Goal: Task Accomplishment & Management: Manage account settings

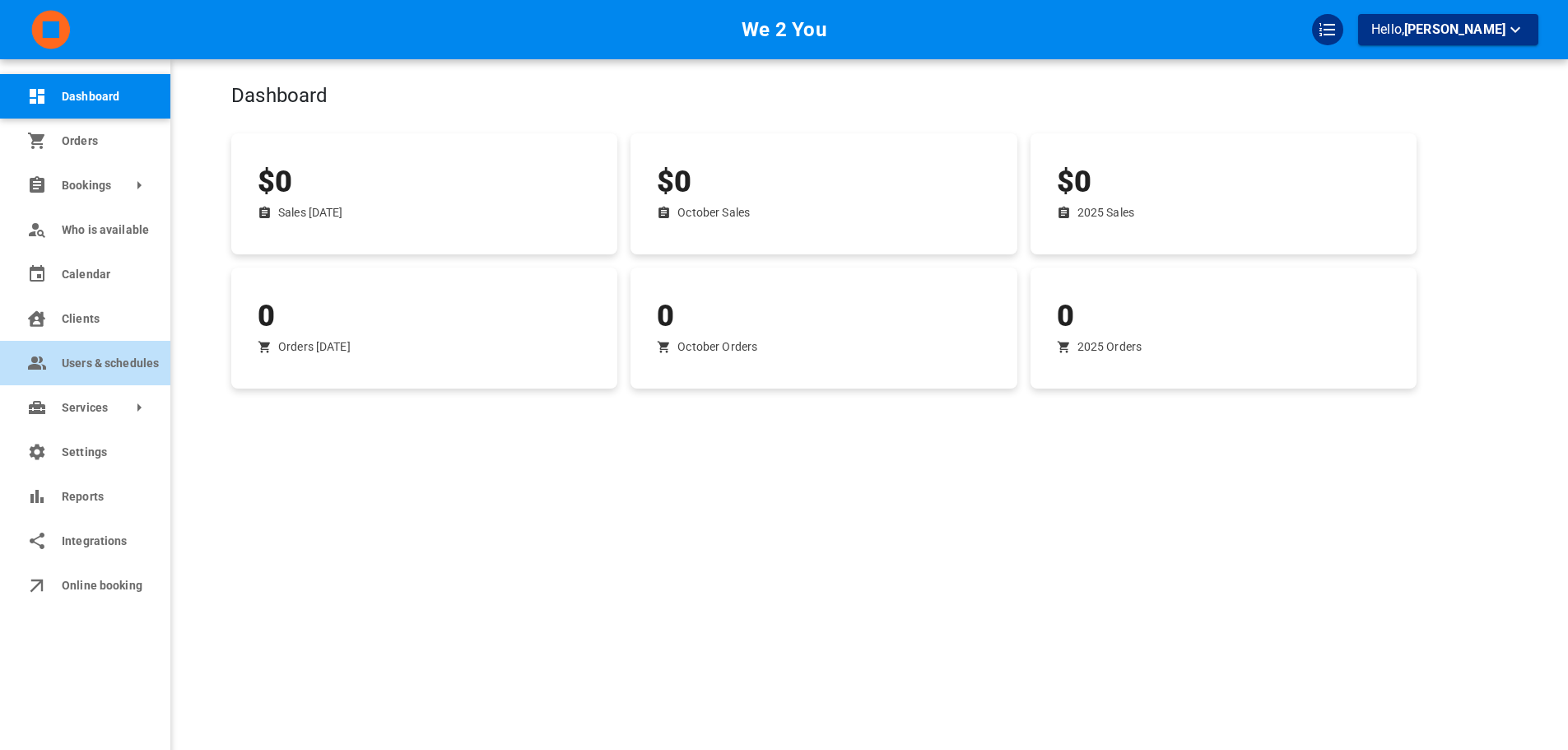
click at [52, 354] on link "Users & schedules" at bounding box center [85, 363] width 170 height 45
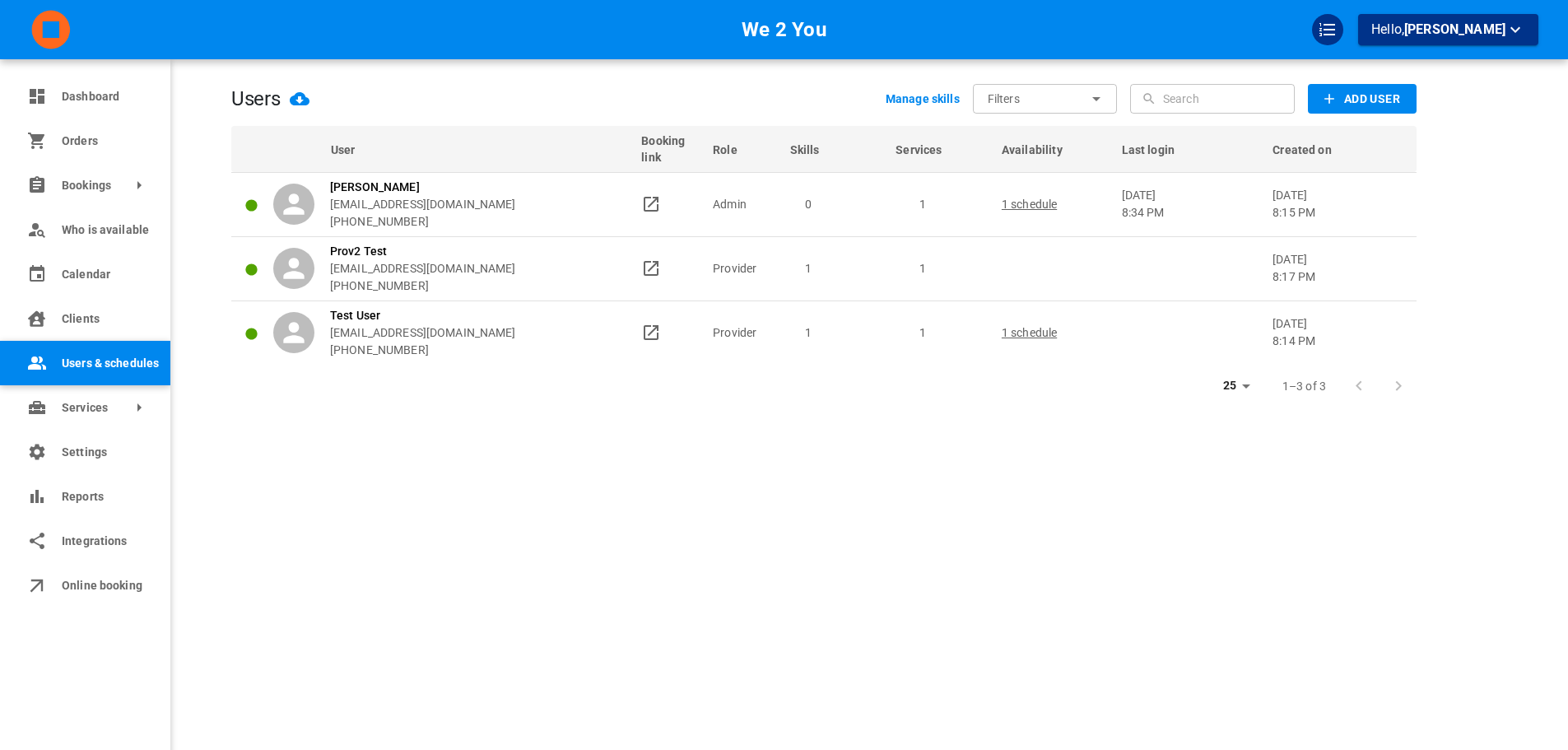
click at [642, 513] on div "Users Manage skills Filters ​ ​ ​ ​ Add User User Booking link Role Skills Serv…" at bounding box center [824, 400] width 1186 height 750
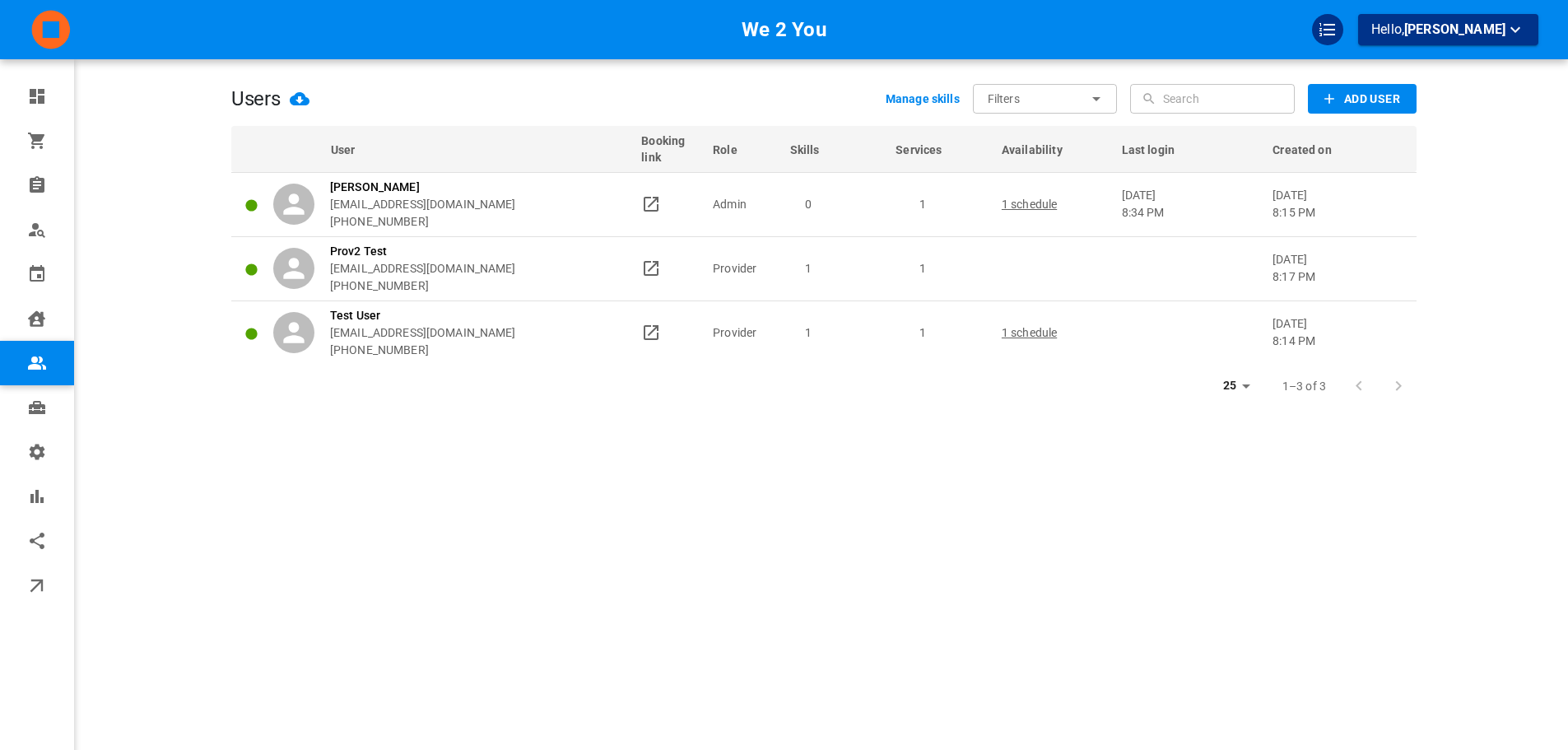
click at [1463, 268] on main at bounding box center [1477, 400] width 121 height 750
click at [1255, 660] on div "Users Manage skills Filters ​ ​ ​ ​ Add User User Booking link Role Skills Serv…" at bounding box center [824, 400] width 1186 height 750
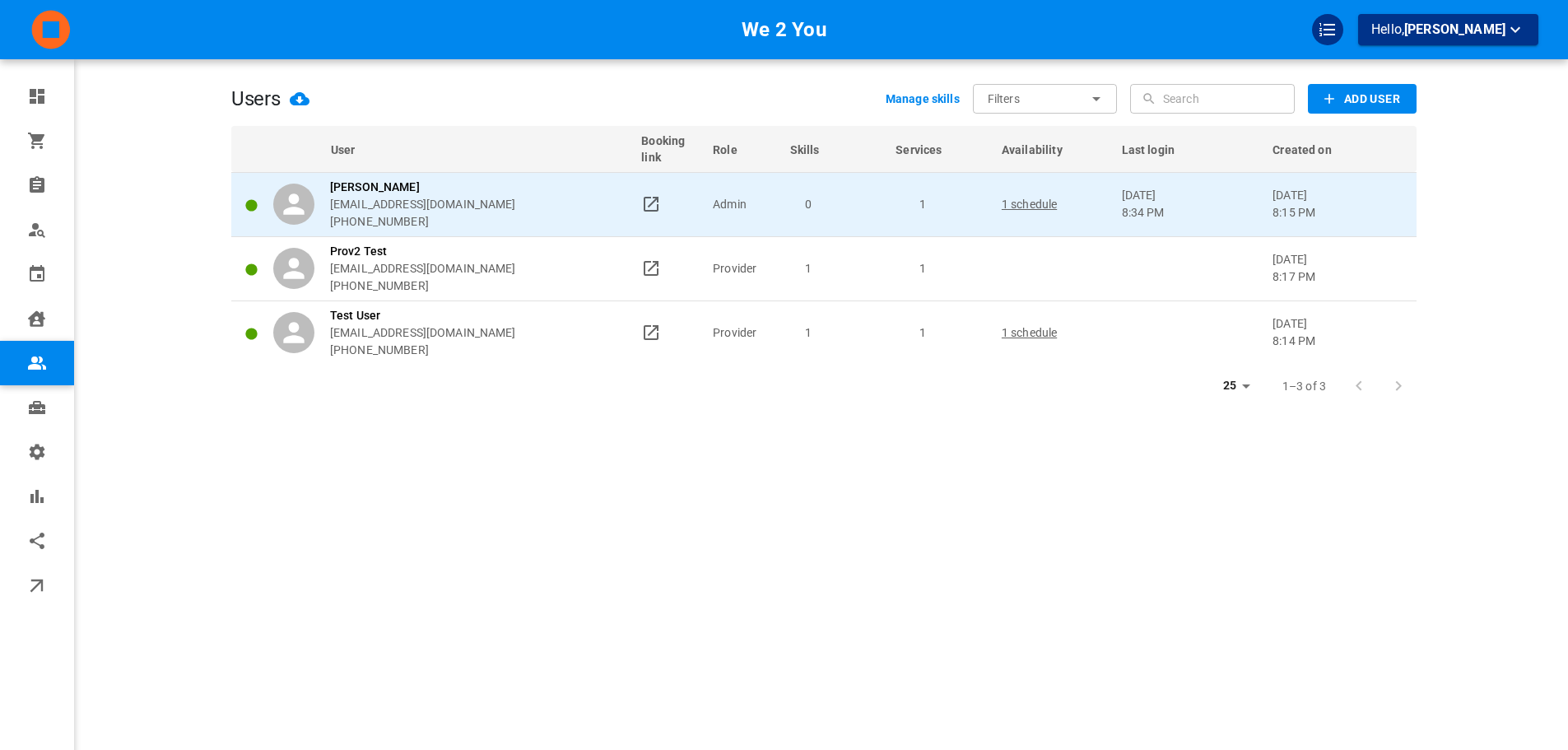
click at [578, 212] on div "Omar Tahir omar+21831@gomarketbox.com +14168360759" at bounding box center [449, 204] width 353 height 52
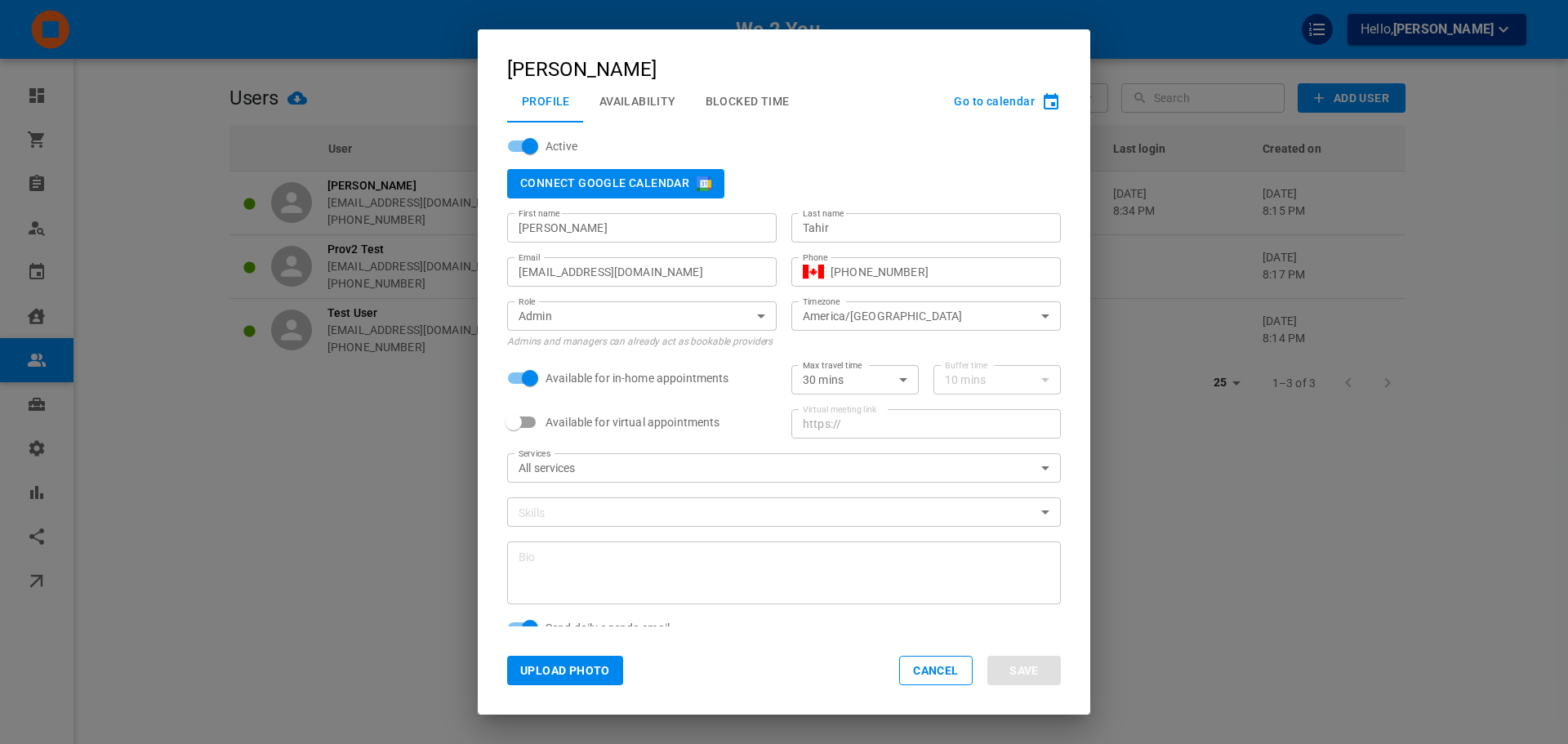
click at [753, 120] on button "Blocked Time" at bounding box center [747, 102] width 114 height 43
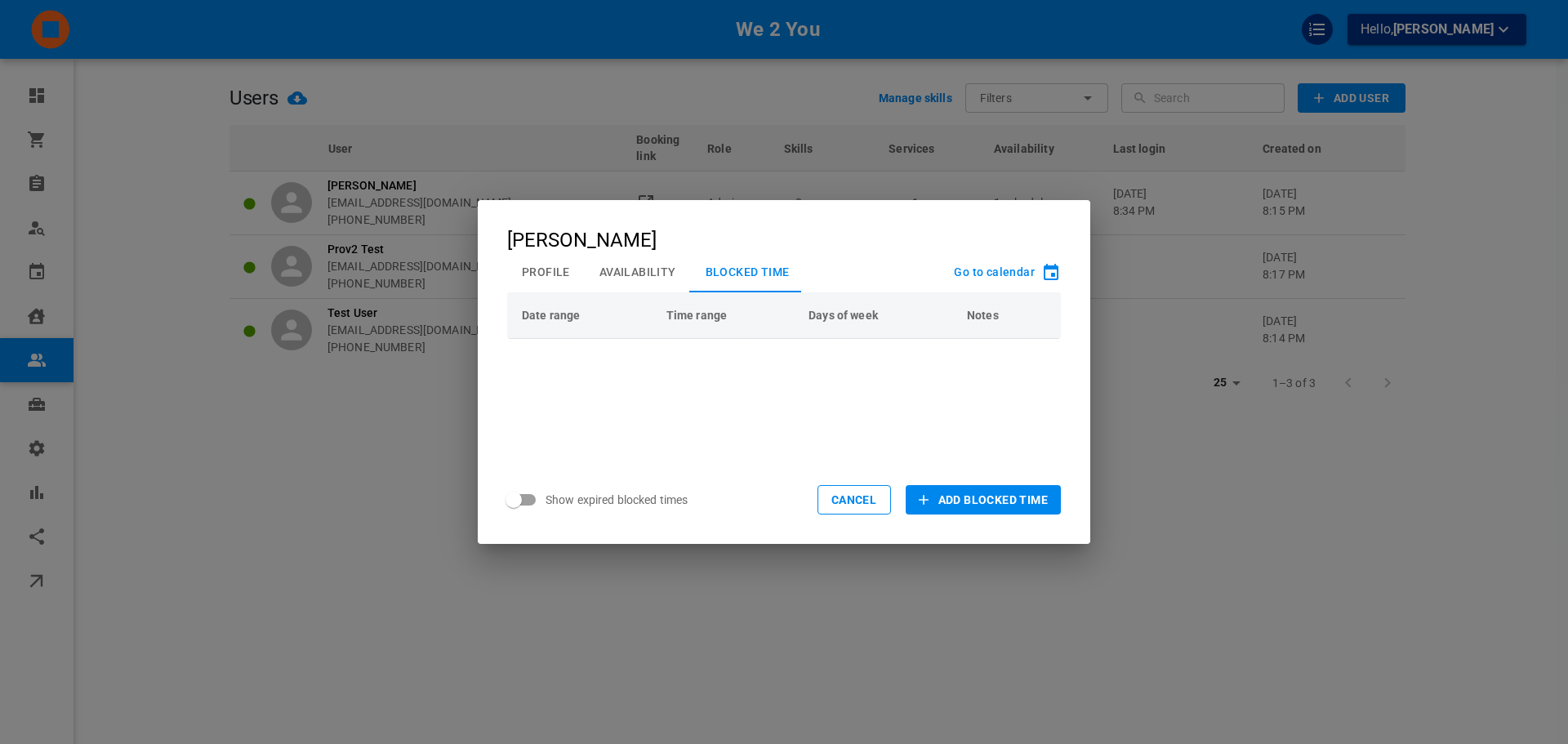
click at [545, 496] on input "Show expired blocked times" at bounding box center [513, 500] width 93 height 31
click at [545, 496] on input "Show expired blocked times" at bounding box center [529, 500] width 93 height 31
checkbox input "false"
click at [486, 381] on div "Date range Time range Days of week Notes" at bounding box center [783, 373] width 612 height 163
click at [419, 359] on div "Omar Tahir Profile Availability Blocked Time Go to calendar Date range Time ran…" at bounding box center [784, 372] width 1568 height 744
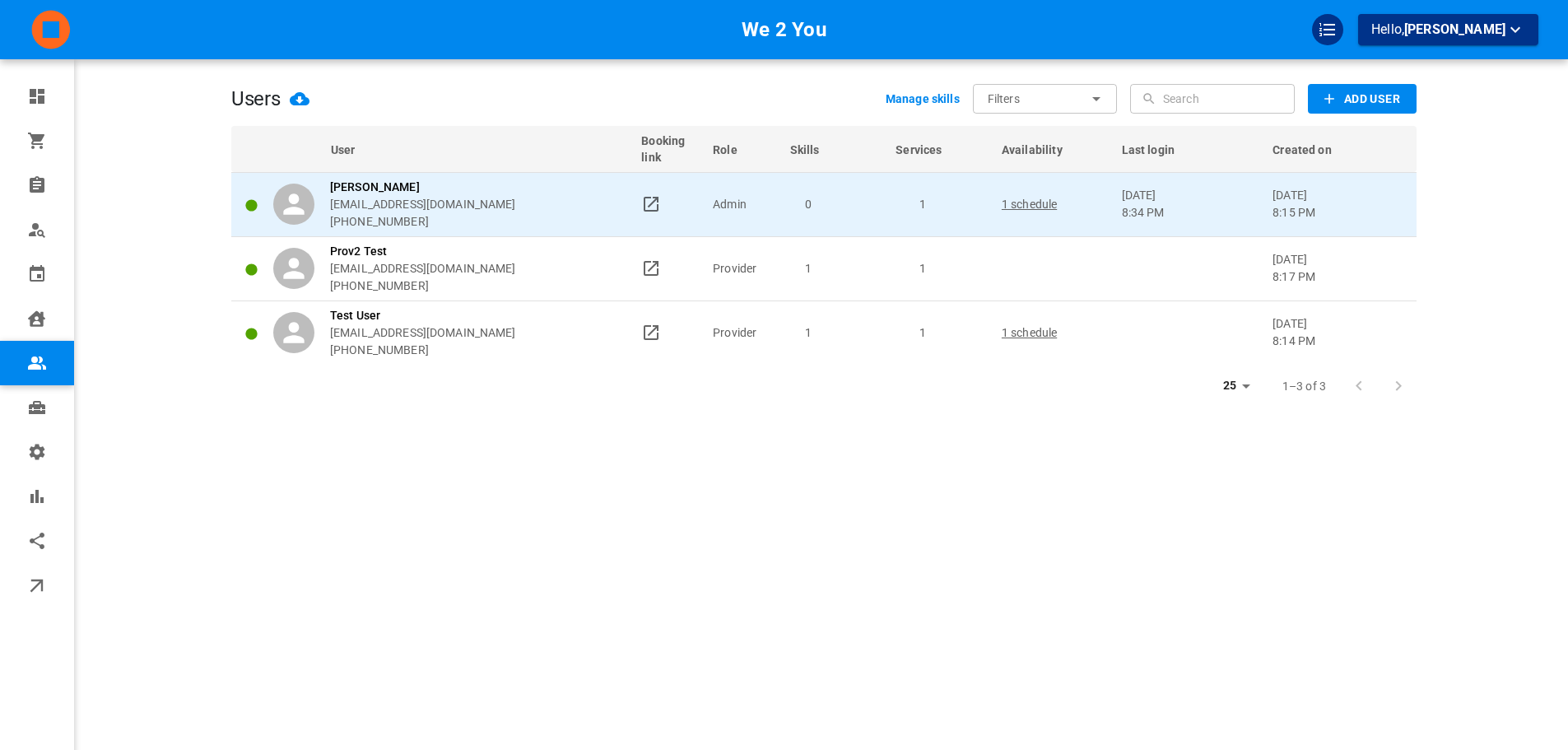
click at [833, 220] on td "0" at bounding box center [835, 204] width 106 height 65
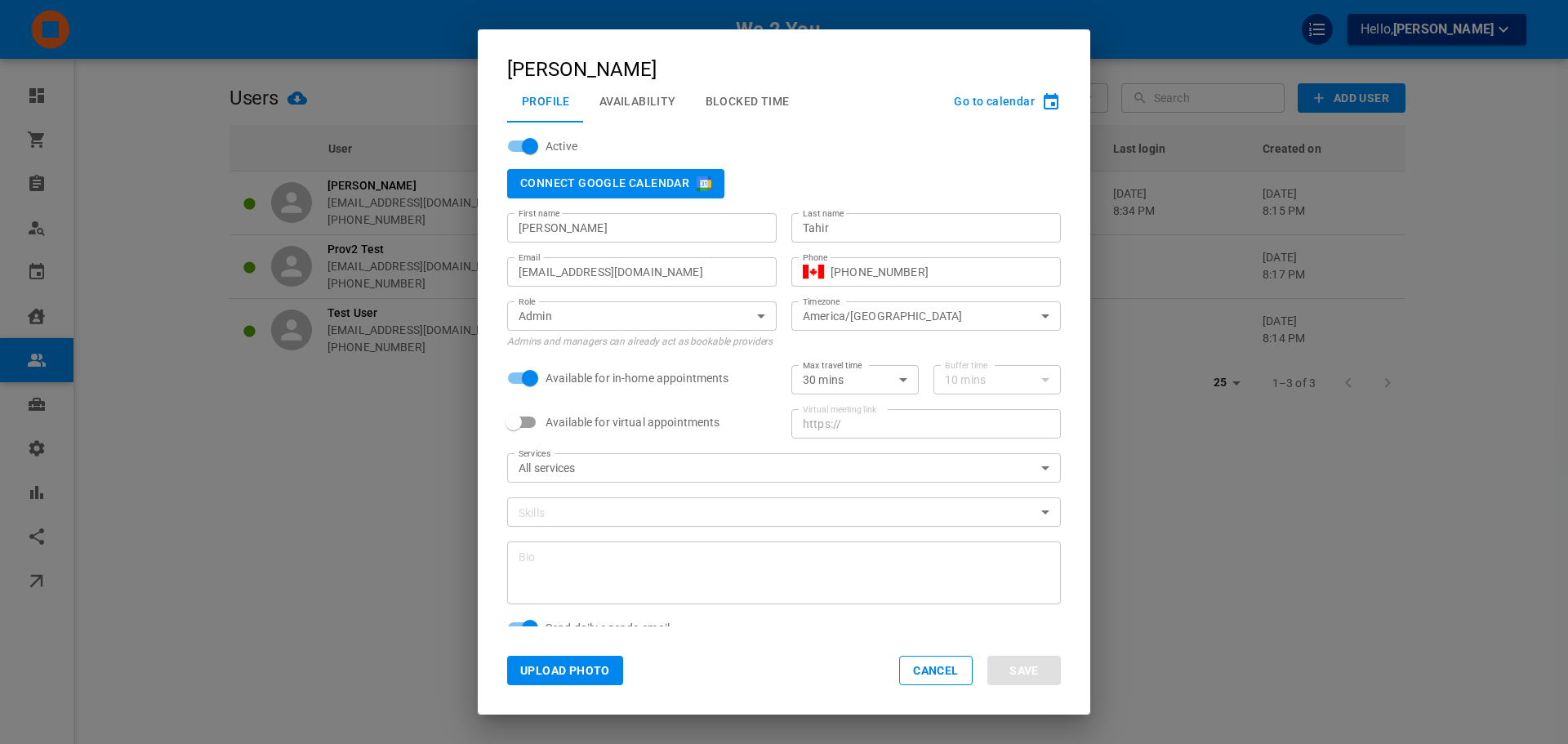
drag, startPoint x: 731, startPoint y: 79, endPoint x: 731, endPoint y: 103, distance: 24.0
click at [731, 80] on h2 "Omar Tahir Profile Availability Blocked Time Go to calendar" at bounding box center [783, 75] width 612 height 93
click at [731, 103] on button "Blocked Time" at bounding box center [747, 102] width 114 height 43
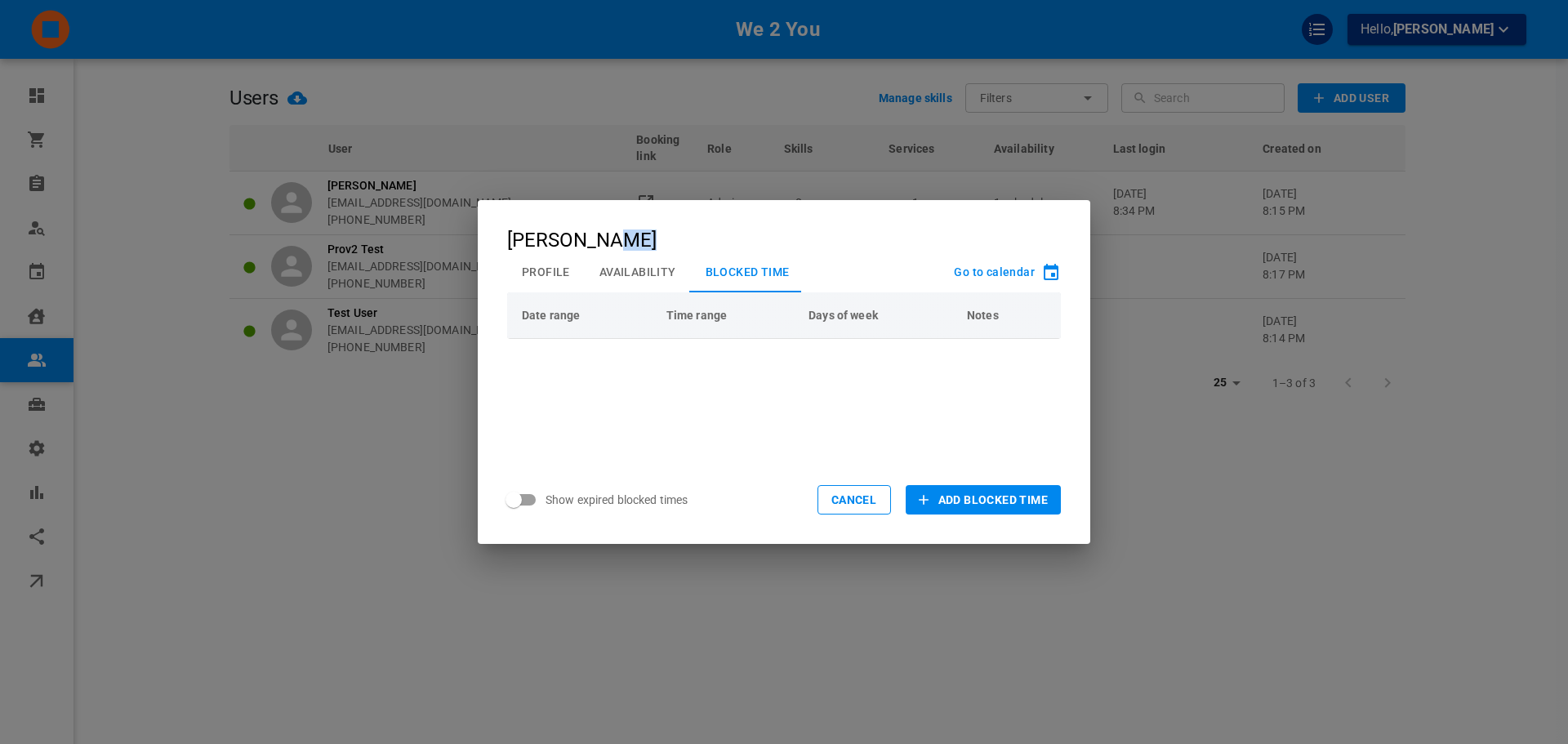
click at [948, 503] on span "Add Blocked Time" at bounding box center [992, 500] width 109 height 16
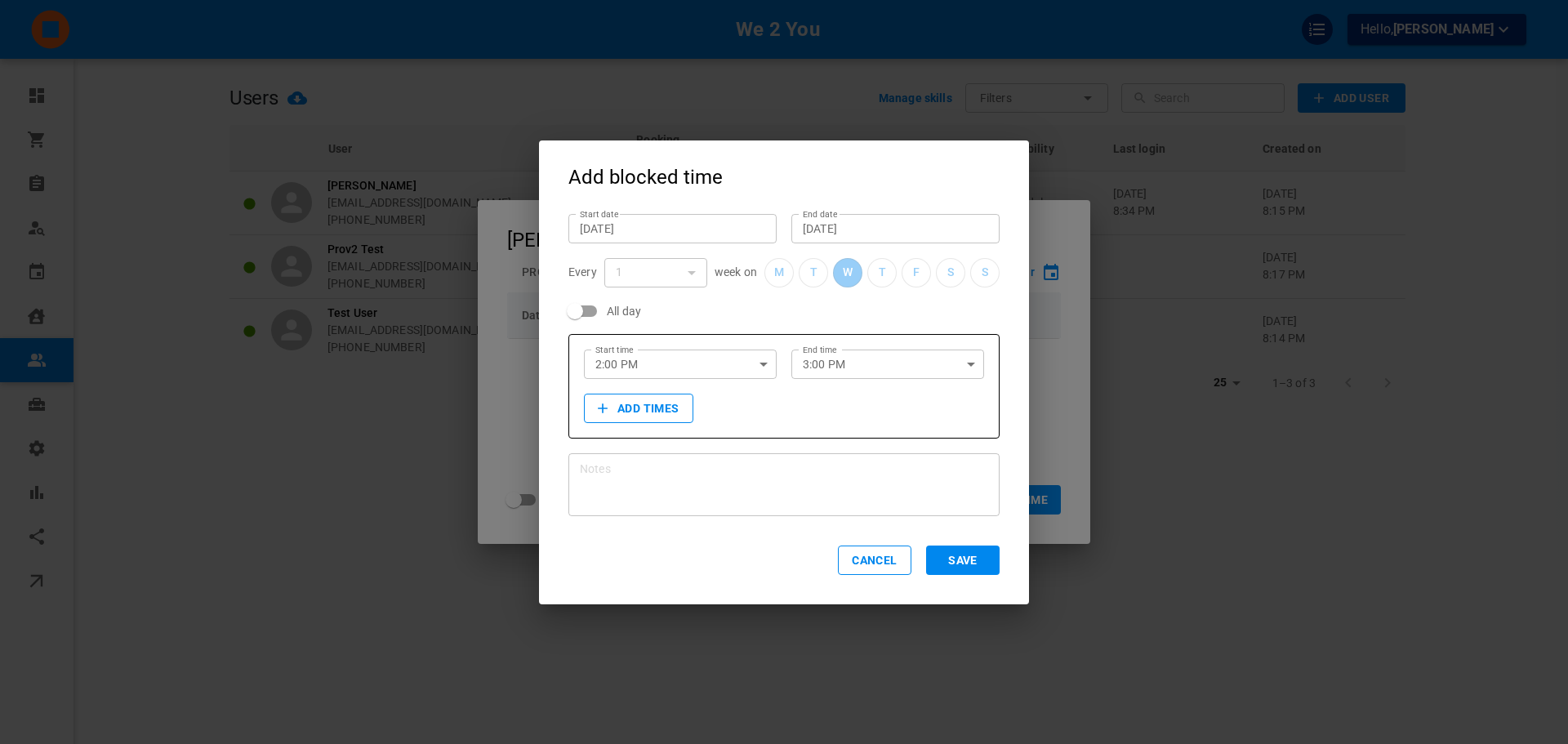
click at [696, 229] on input "Oct 8, 2025" at bounding box center [672, 227] width 185 height 16
click at [762, 360] on button "12" at bounding box center [770, 360] width 29 height 29
type input "Oct 12, 2025"
click at [825, 221] on input "Oct 12, 2025" at bounding box center [895, 227] width 185 height 16
click at [906, 388] on button "16" at bounding box center [896, 392] width 29 height 29
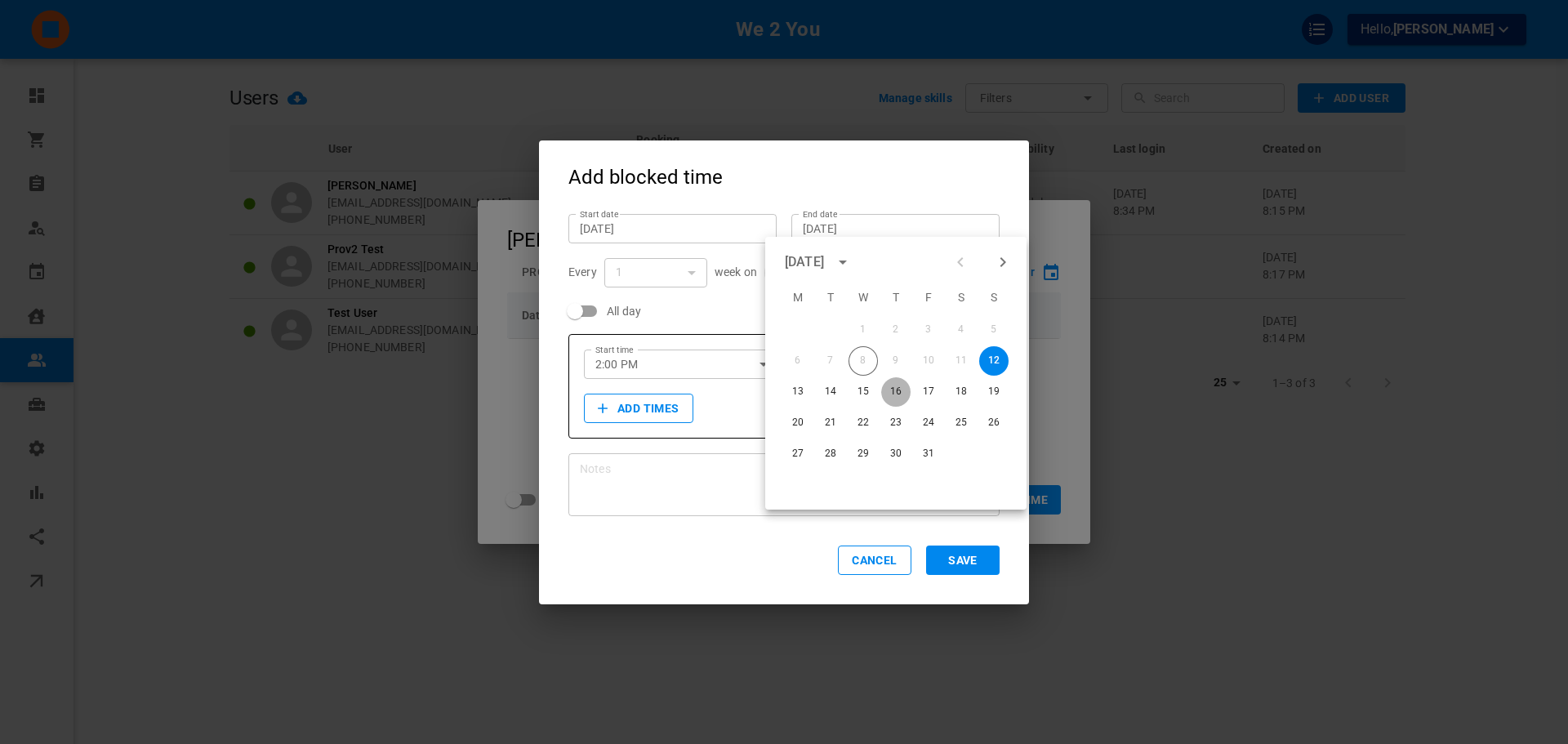
type input "Oct 16, 2025"
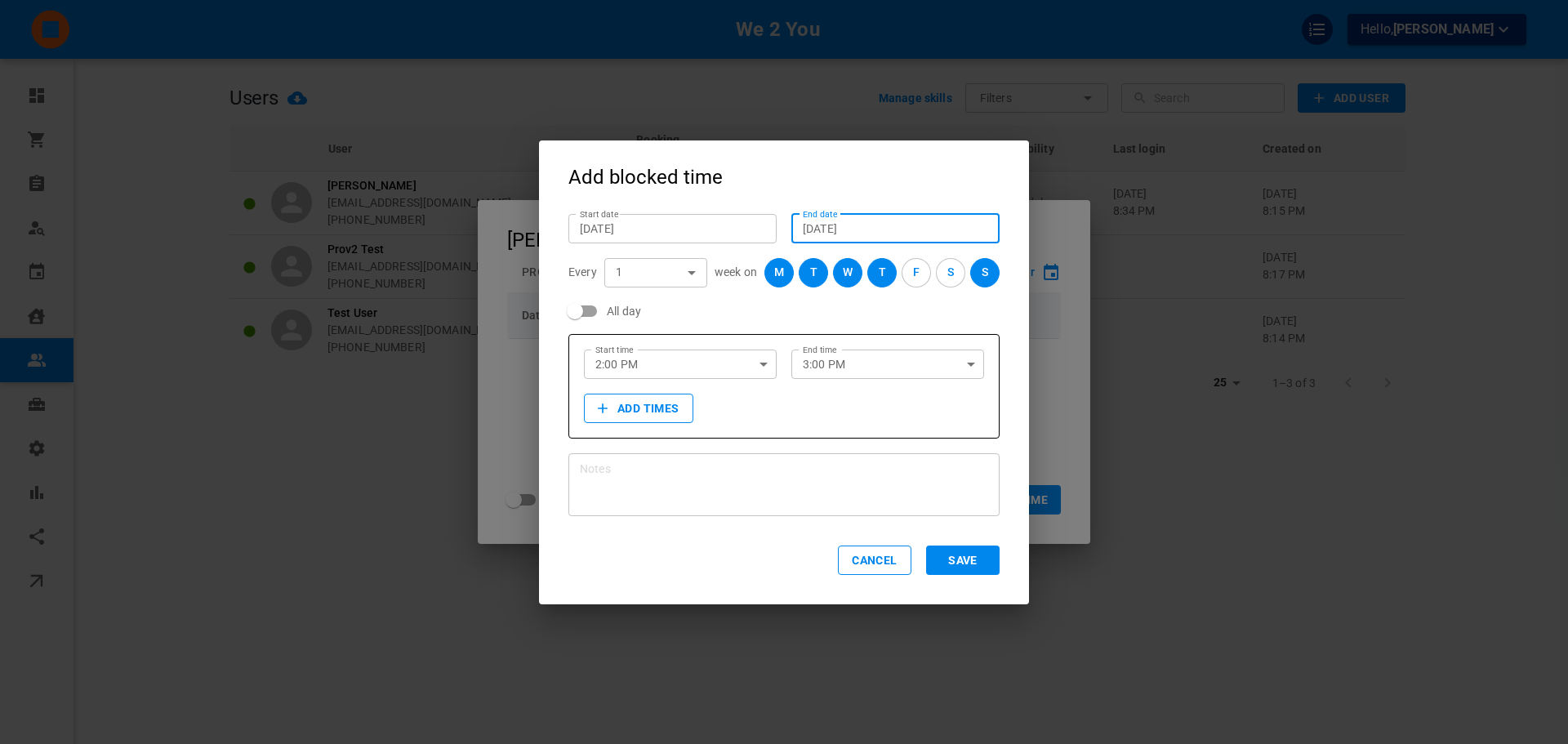
click at [578, 311] on input "All day" at bounding box center [575, 311] width 93 height 31
checkbox input "true"
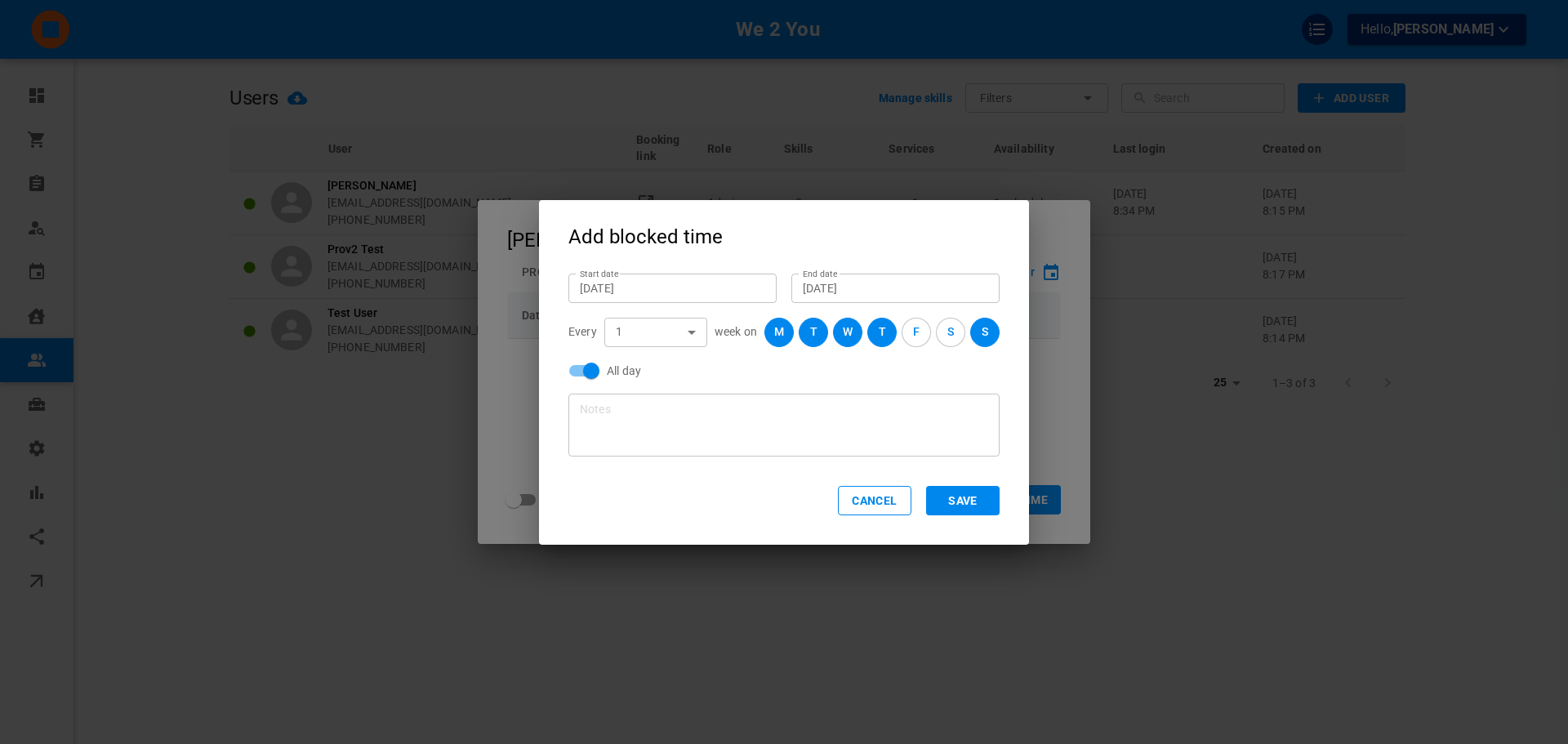
click at [984, 509] on button "Save" at bounding box center [962, 501] width 73 height 29
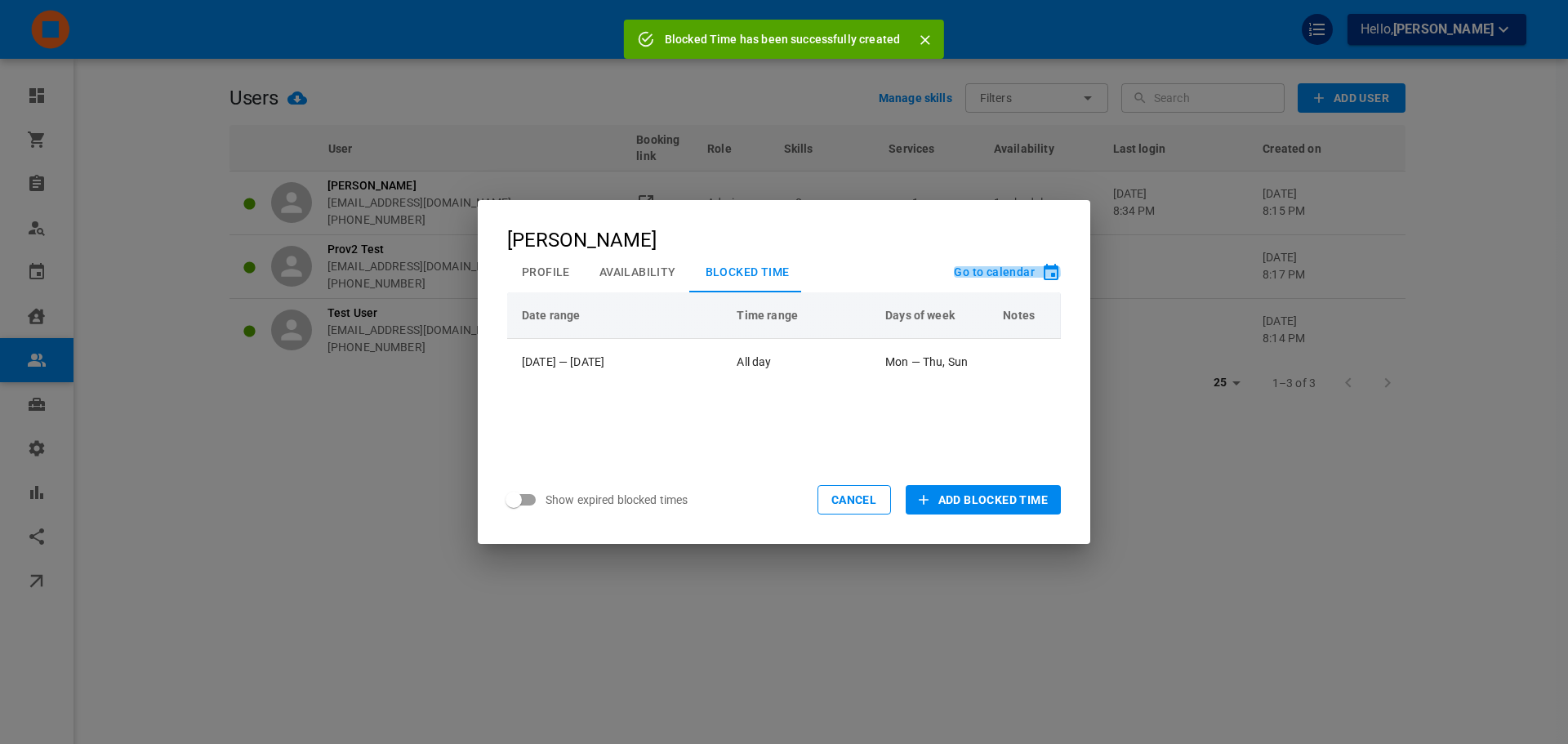
click at [980, 277] on span "Go to calendar" at bounding box center [994, 272] width 81 height 13
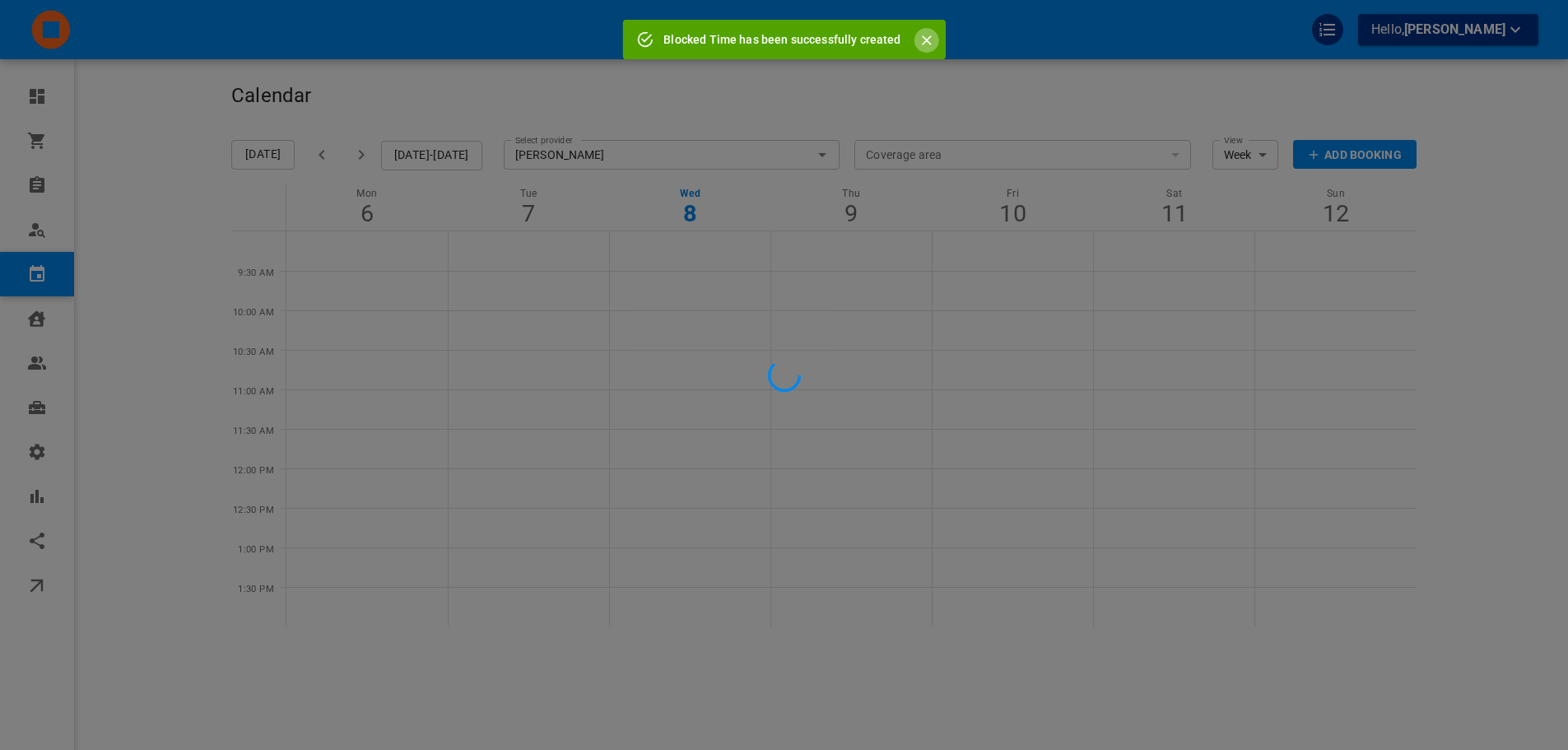
click at [924, 46] on icon "Close" at bounding box center [927, 40] width 16 height 16
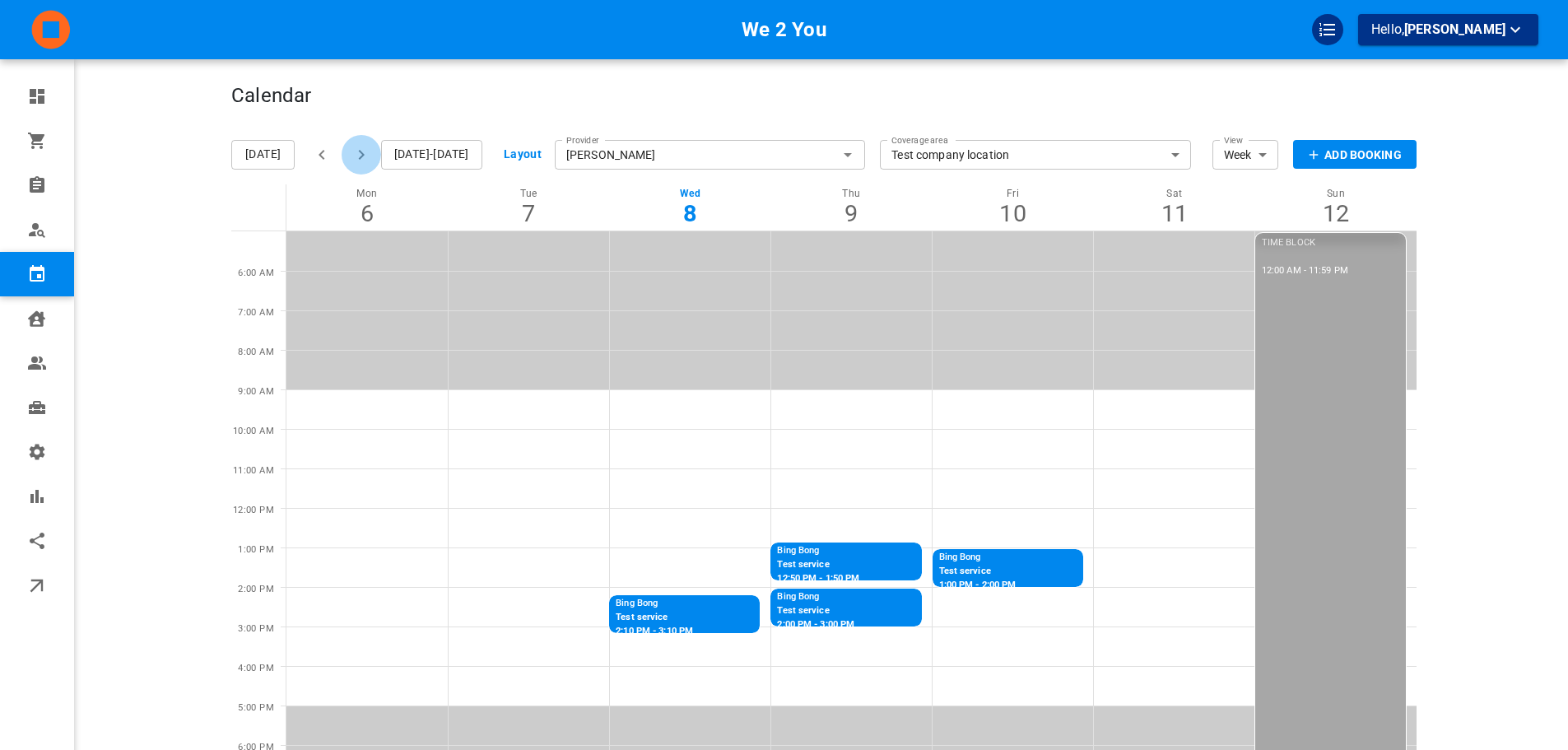
click at [373, 158] on button "button" at bounding box center [362, 155] width 40 height 40
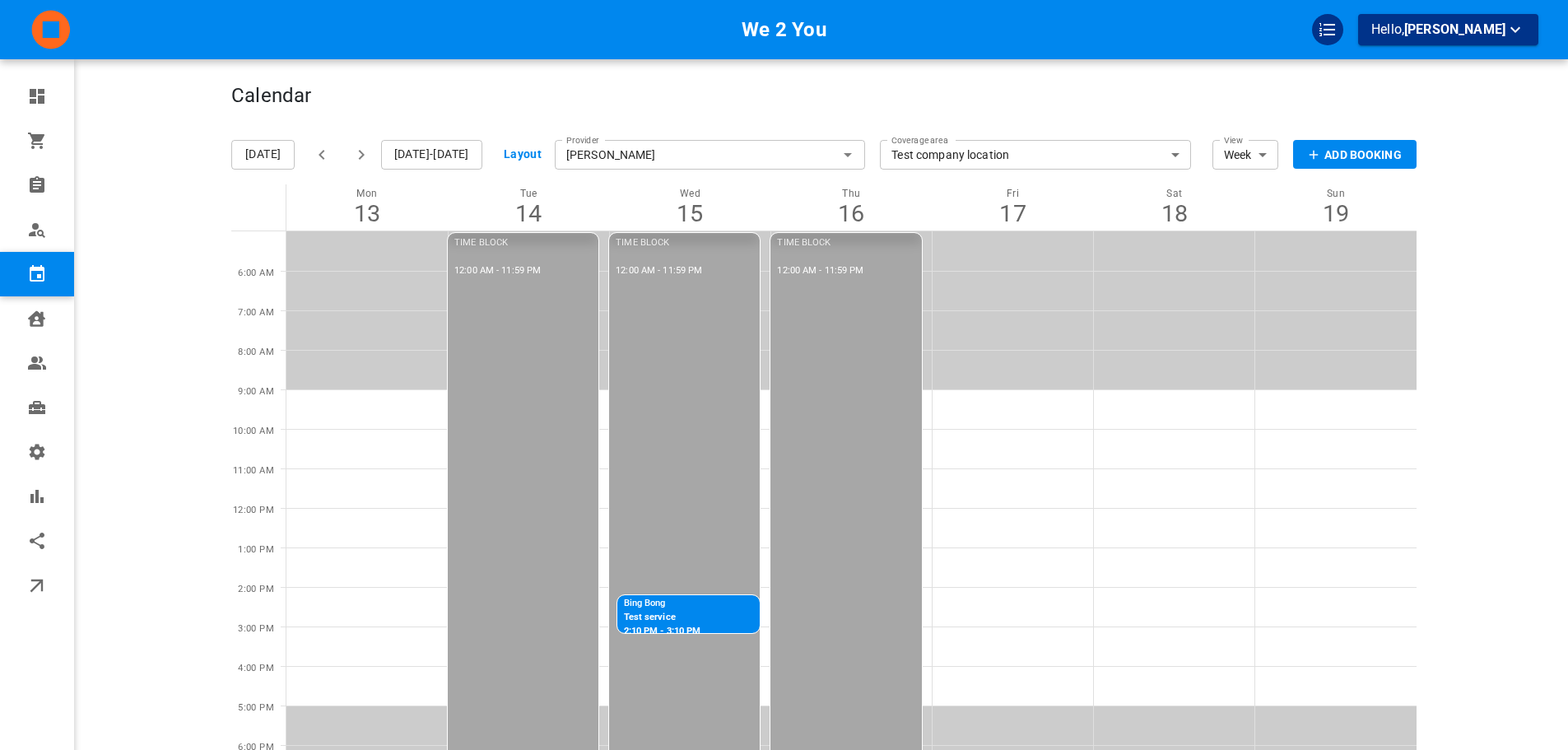
drag, startPoint x: 383, startPoint y: 184, endPoint x: 339, endPoint y: 197, distance: 45.9
click at [339, 197] on p "Mon" at bounding box center [367, 193] width 161 height 11
click at [320, 162] on icon "button" at bounding box center [321, 154] width 20 height 20
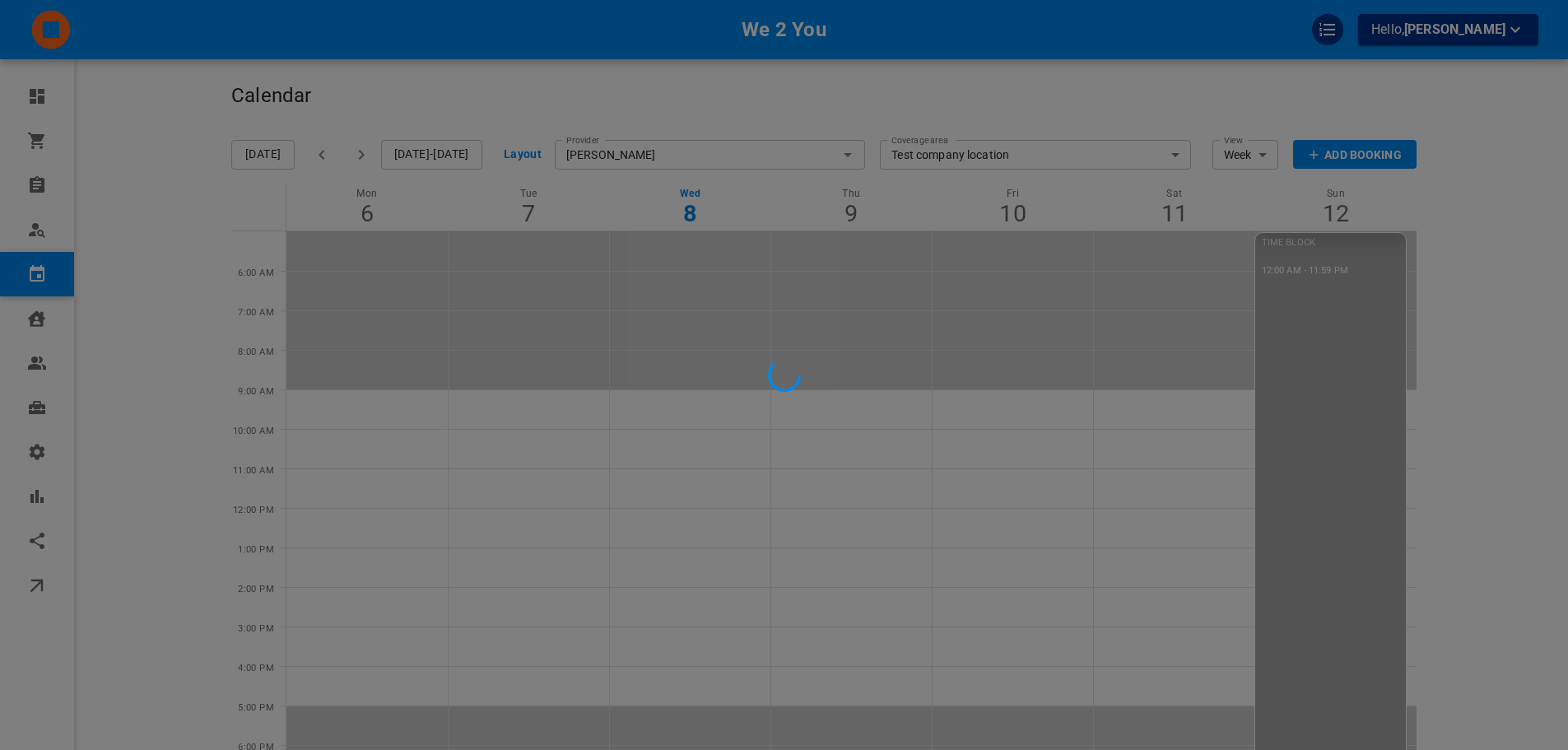
click at [736, 87] on div at bounding box center [784, 375] width 1568 height 750
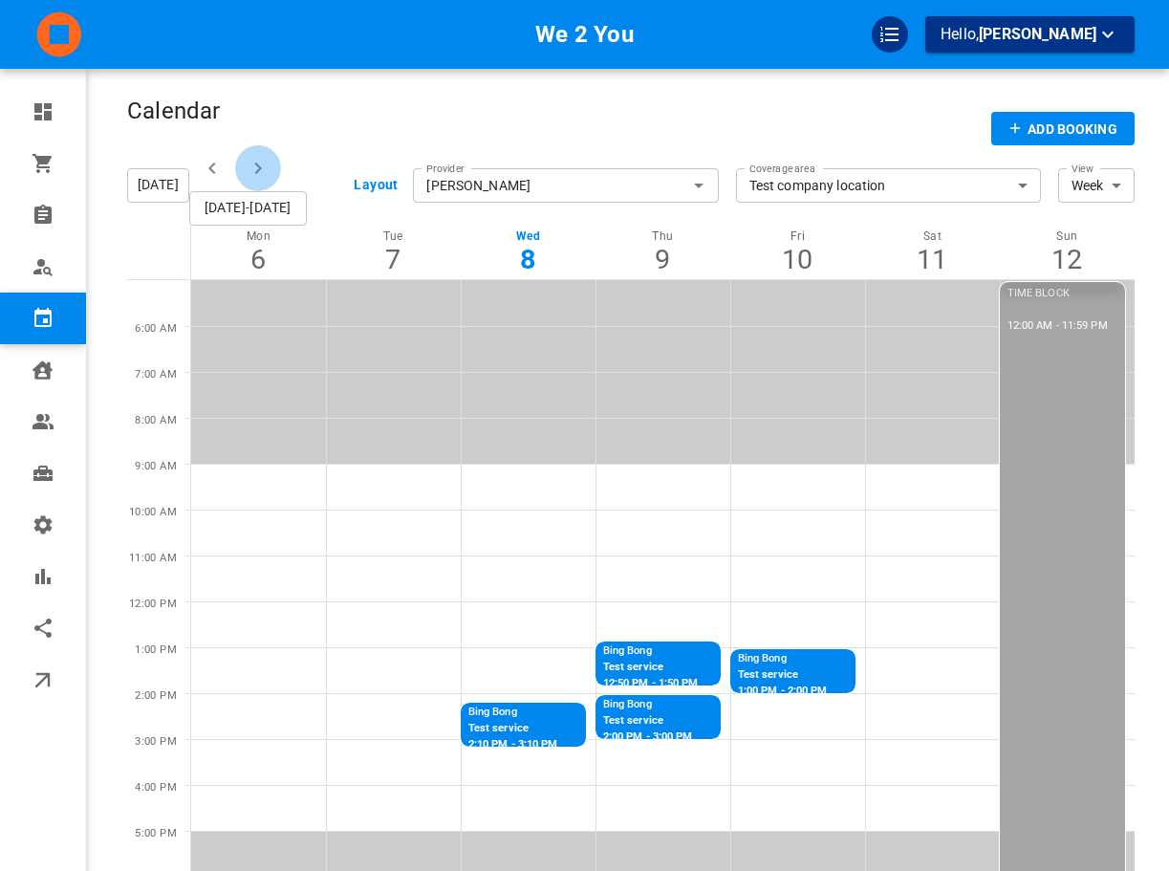
click at [246, 166] on button "button" at bounding box center [258, 168] width 46 height 46
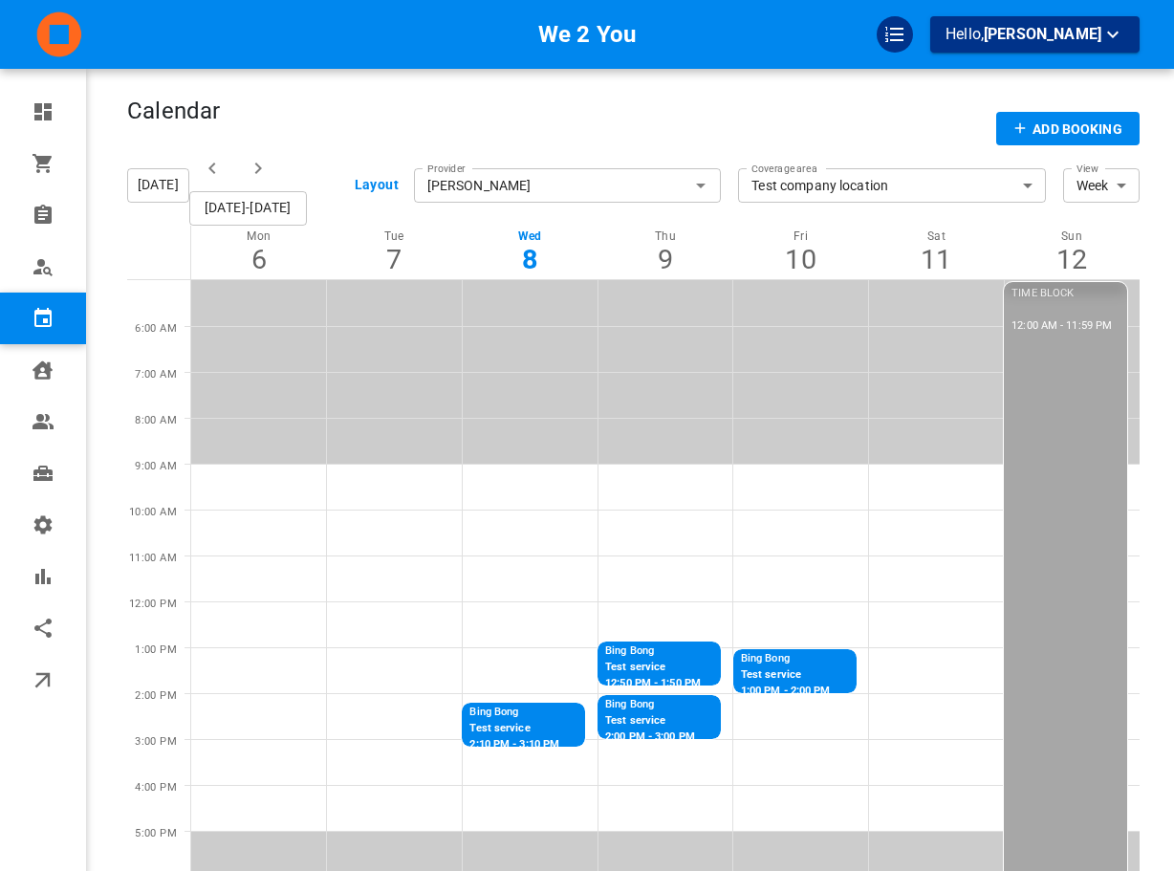
click at [265, 166] on icon "button" at bounding box center [258, 168] width 23 height 23
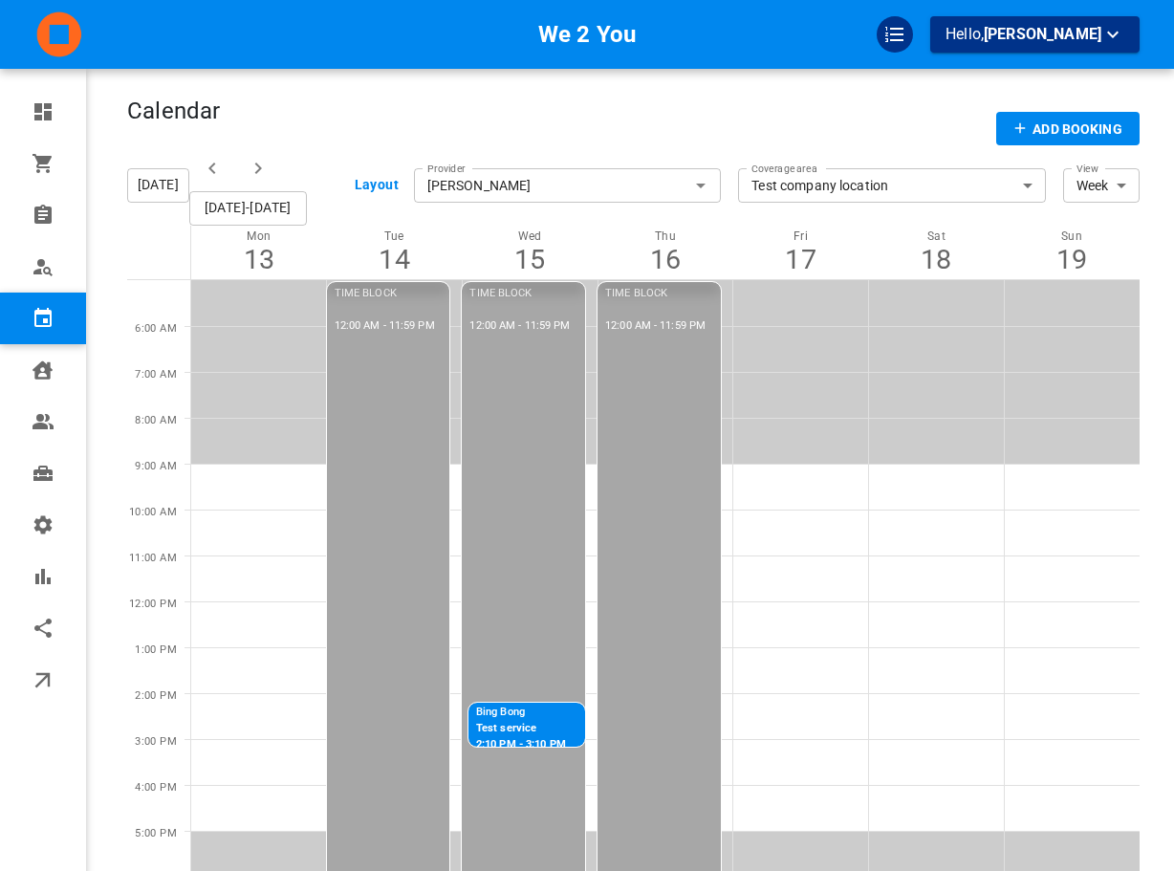
click at [222, 177] on icon "button" at bounding box center [212, 168] width 23 height 23
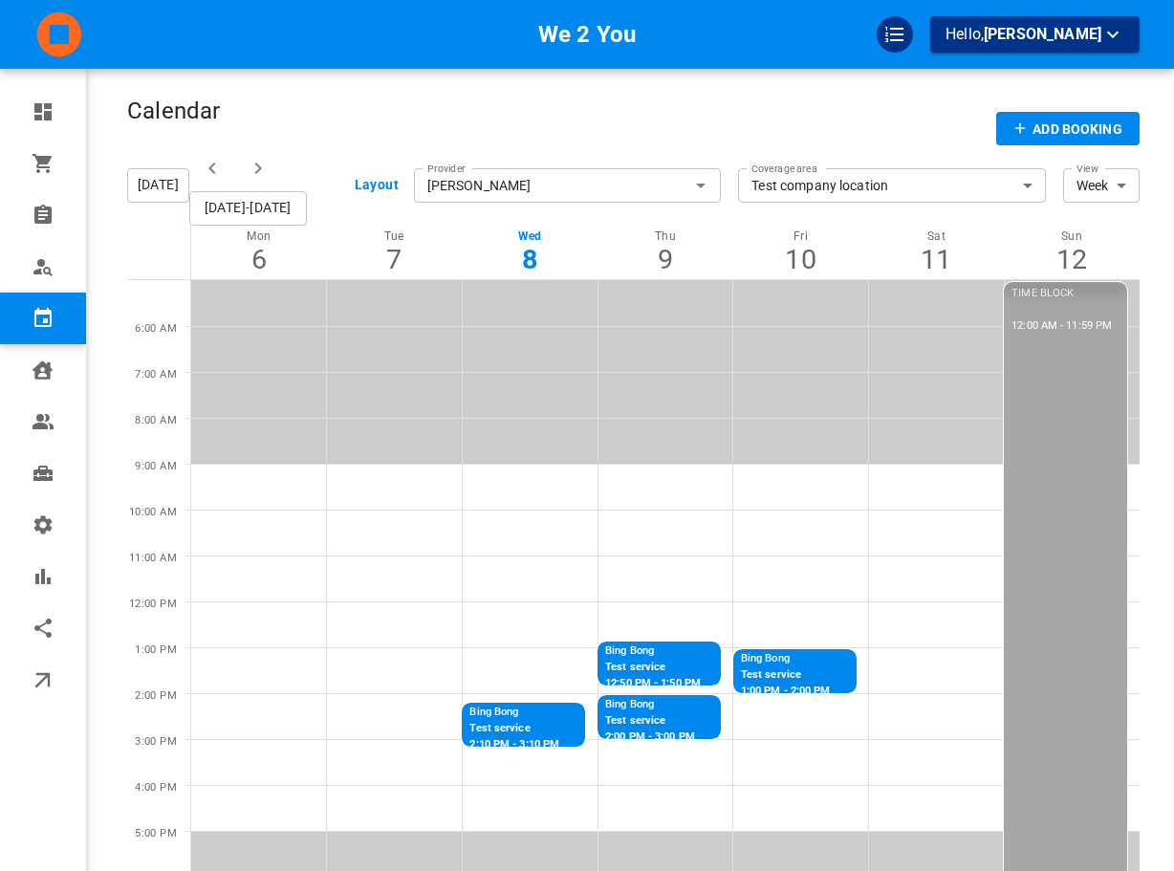
click at [254, 167] on icon "button" at bounding box center [258, 168] width 23 height 23
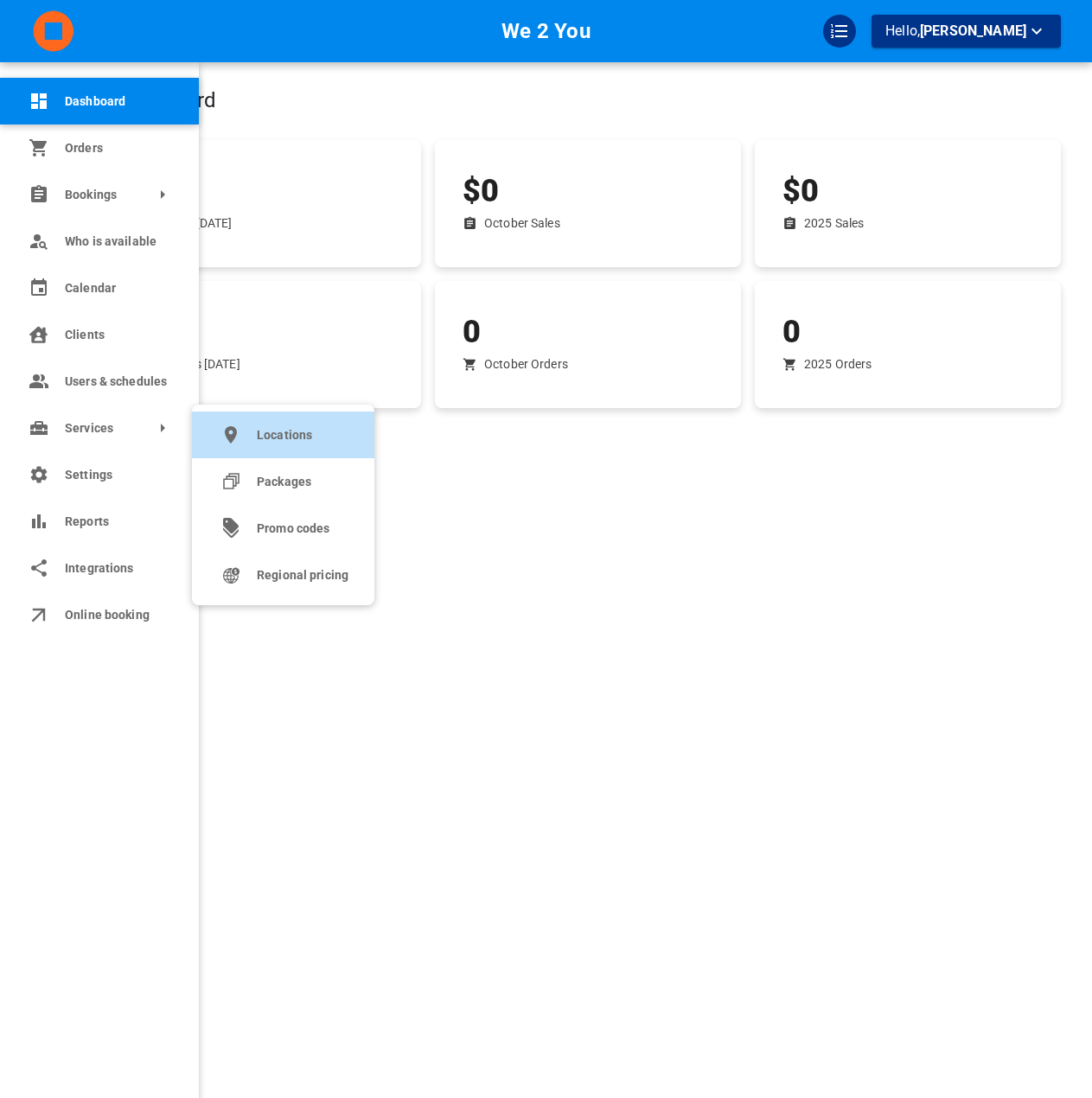
click at [213, 428] on link "Locations" at bounding box center [283, 435] width 183 height 47
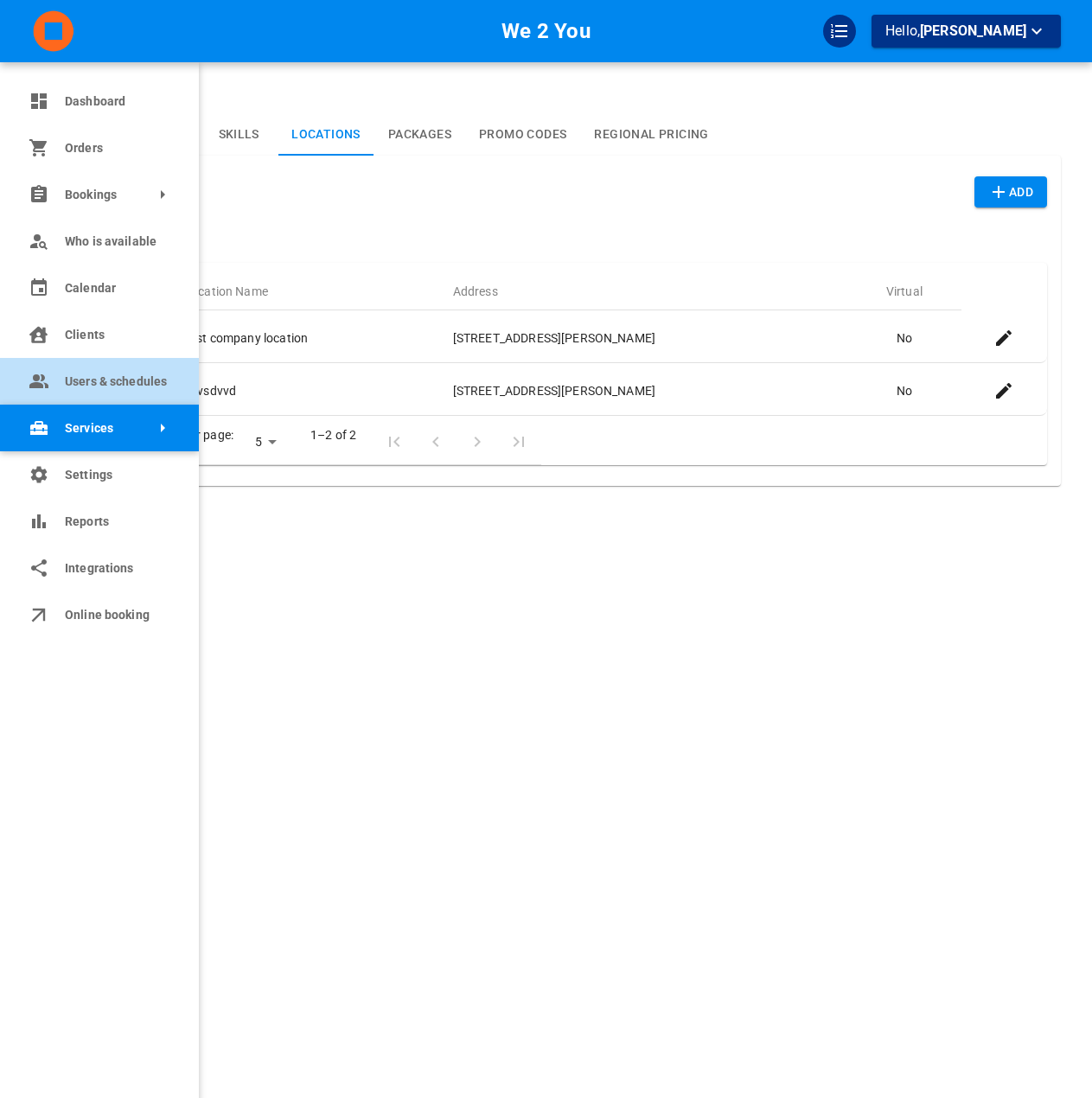
click at [120, 392] on link "Users & schedules" at bounding box center [100, 382] width 199 height 47
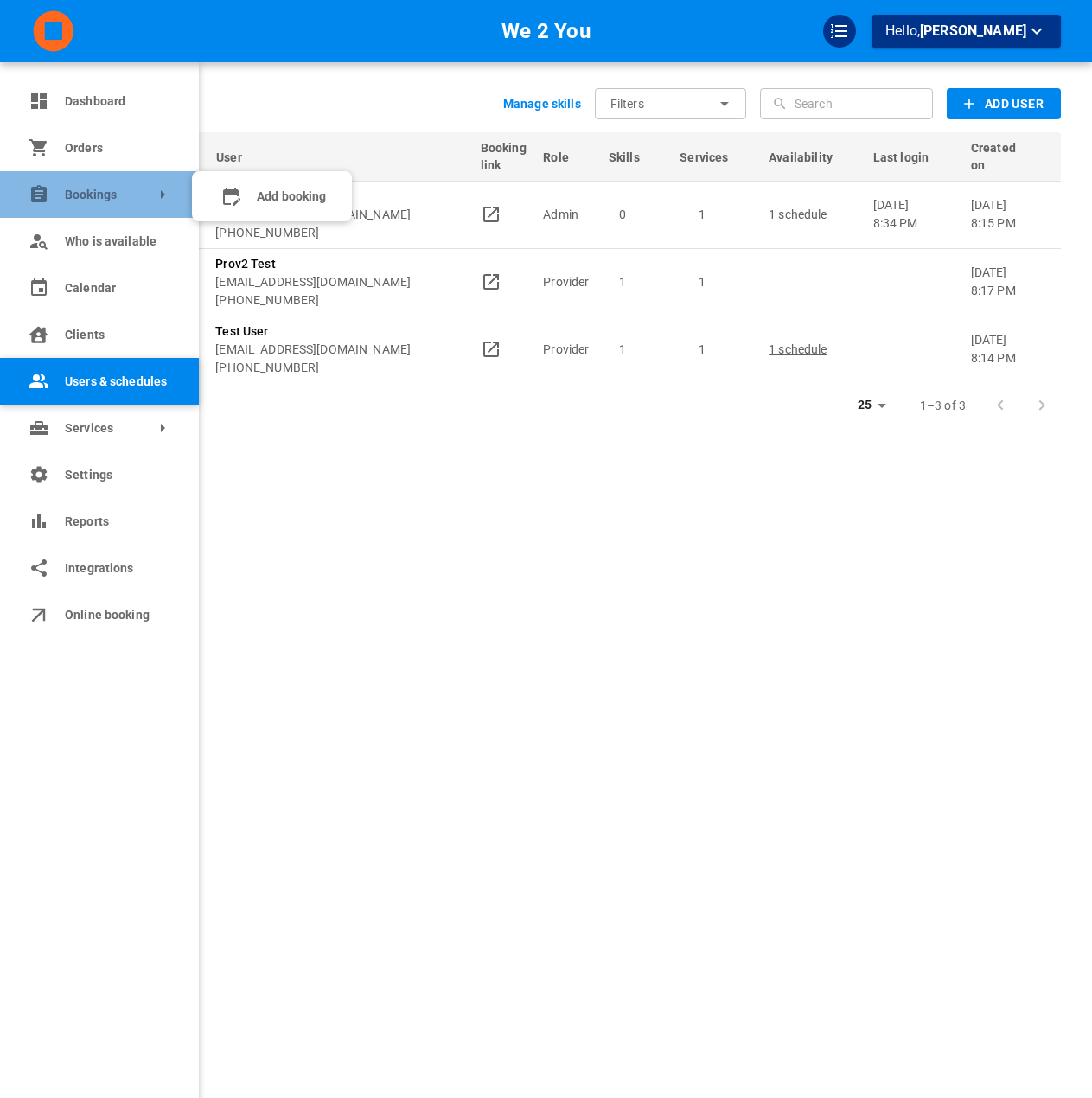
click at [62, 190] on link "Bookings" at bounding box center [100, 194] width 199 height 47
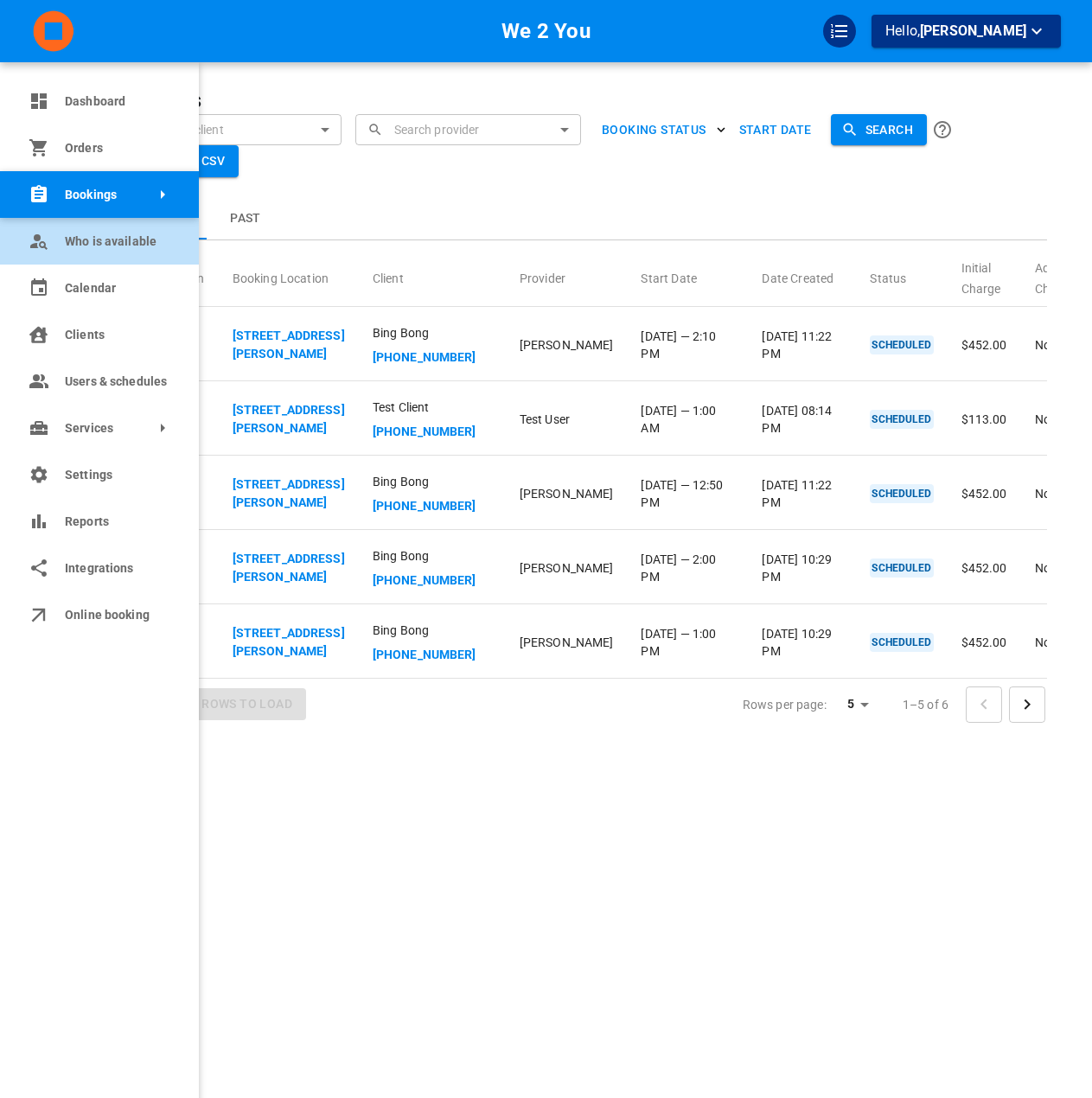
click at [73, 238] on span "Who is available" at bounding box center [119, 241] width 108 height 18
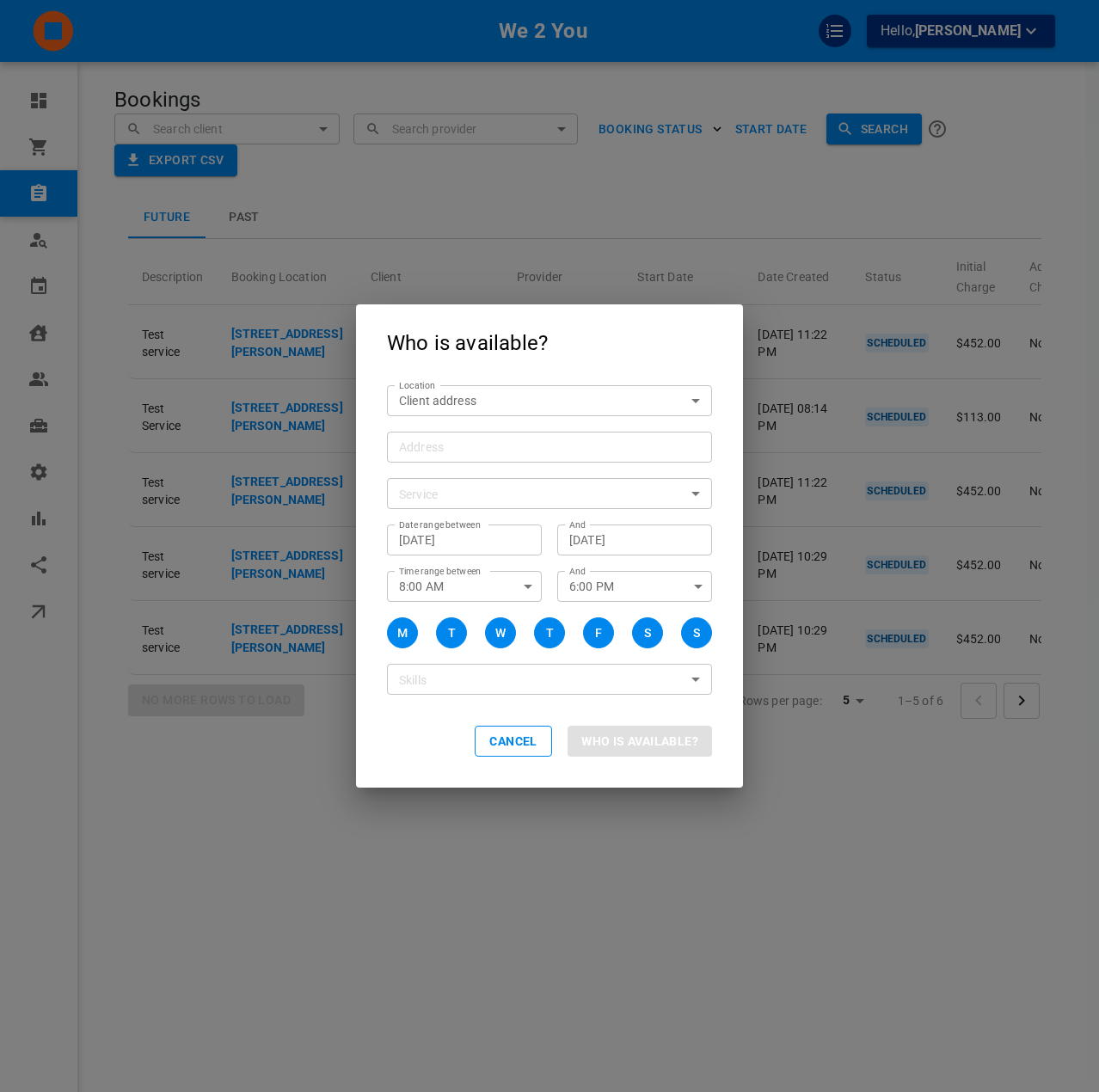
click at [305, 613] on div "Who is available? Location Client address customerLocation Location Address Add…" at bounding box center [550, 546] width 1099 height 1092
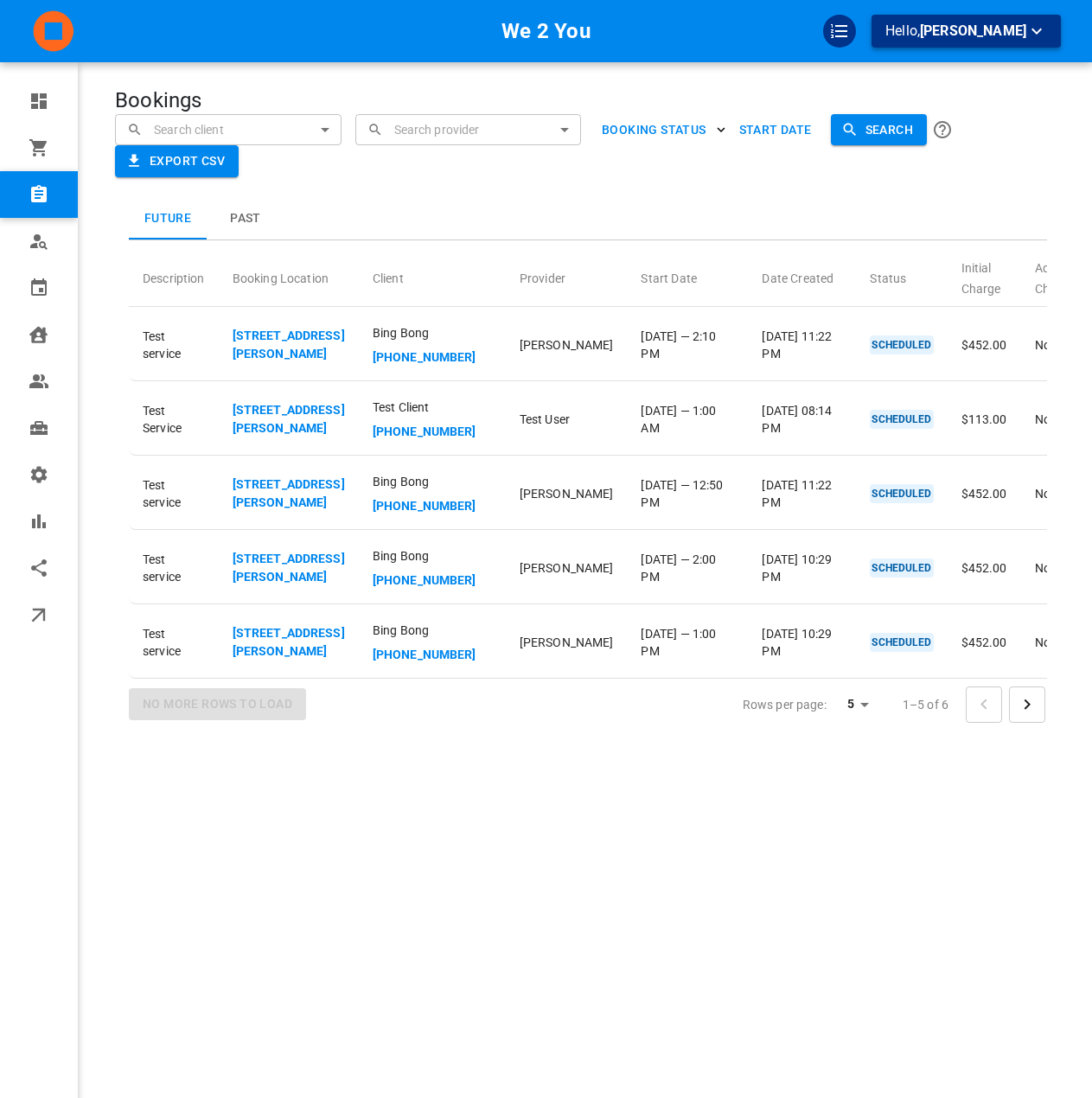
click at [995, 42] on p "Hello, Omar Tahir" at bounding box center [966, 32] width 162 height 22
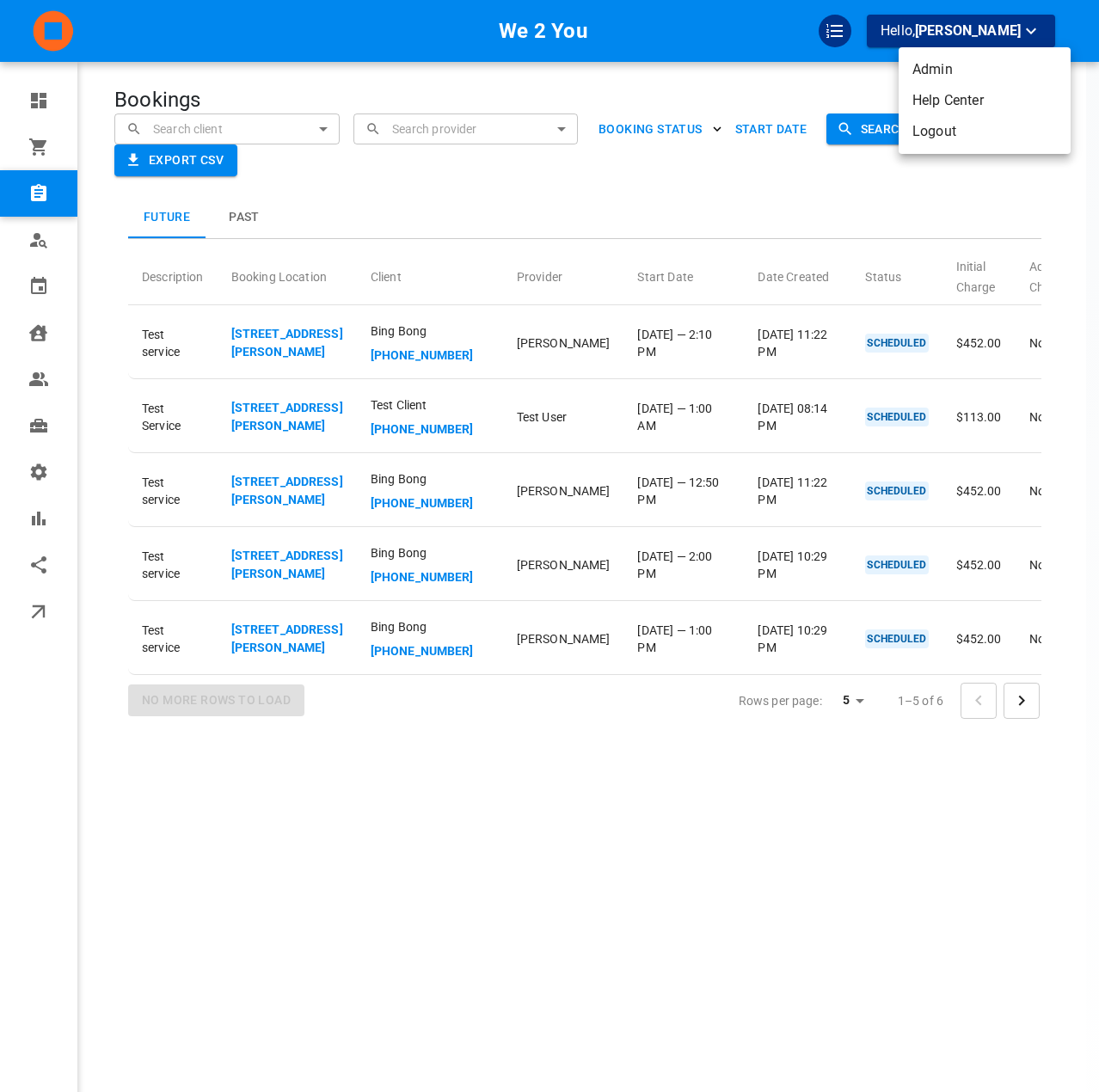
click at [589, 210] on div at bounding box center [550, 546] width 1099 height 1092
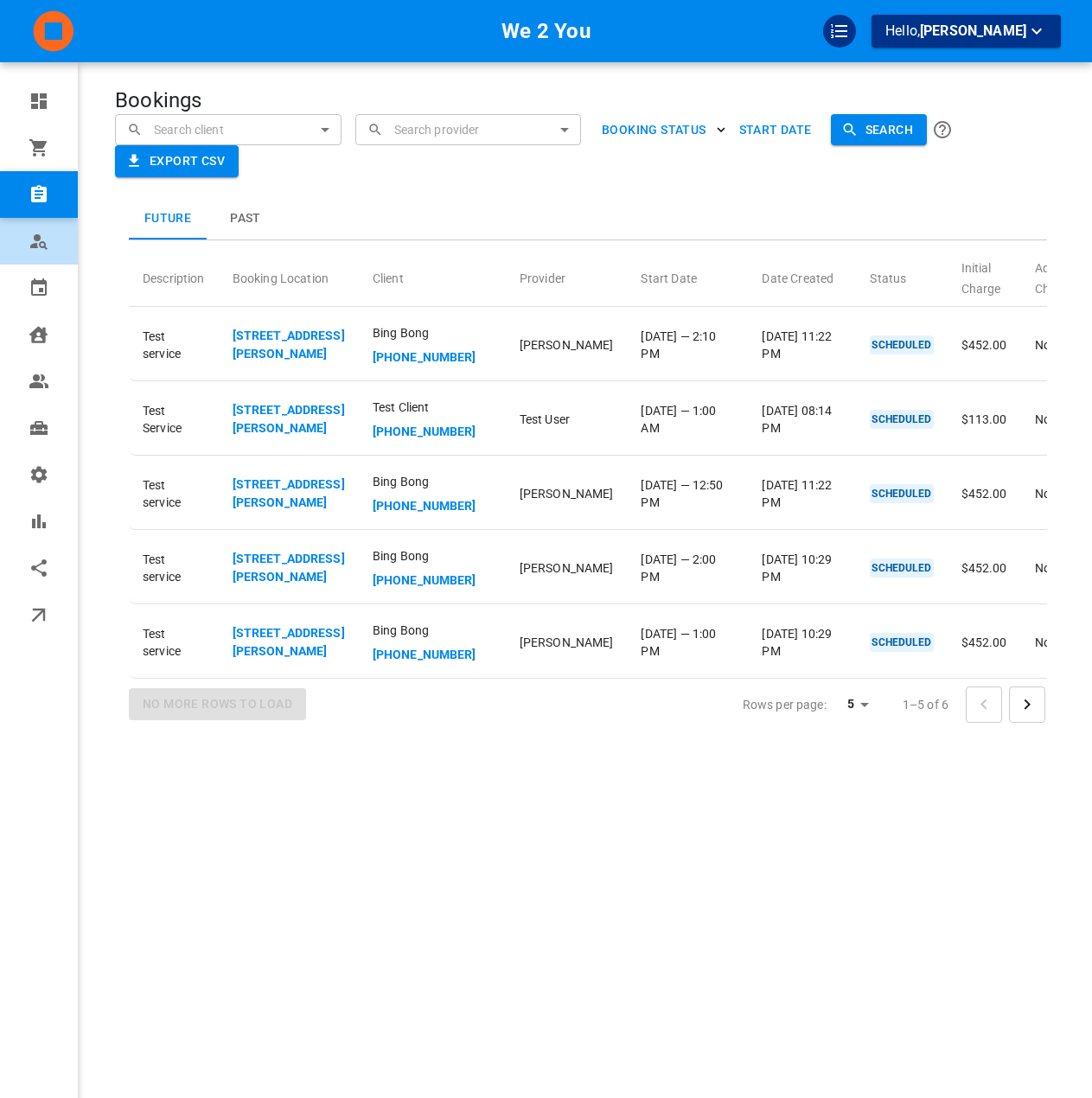
click at [42, 233] on icon at bounding box center [39, 241] width 21 height 21
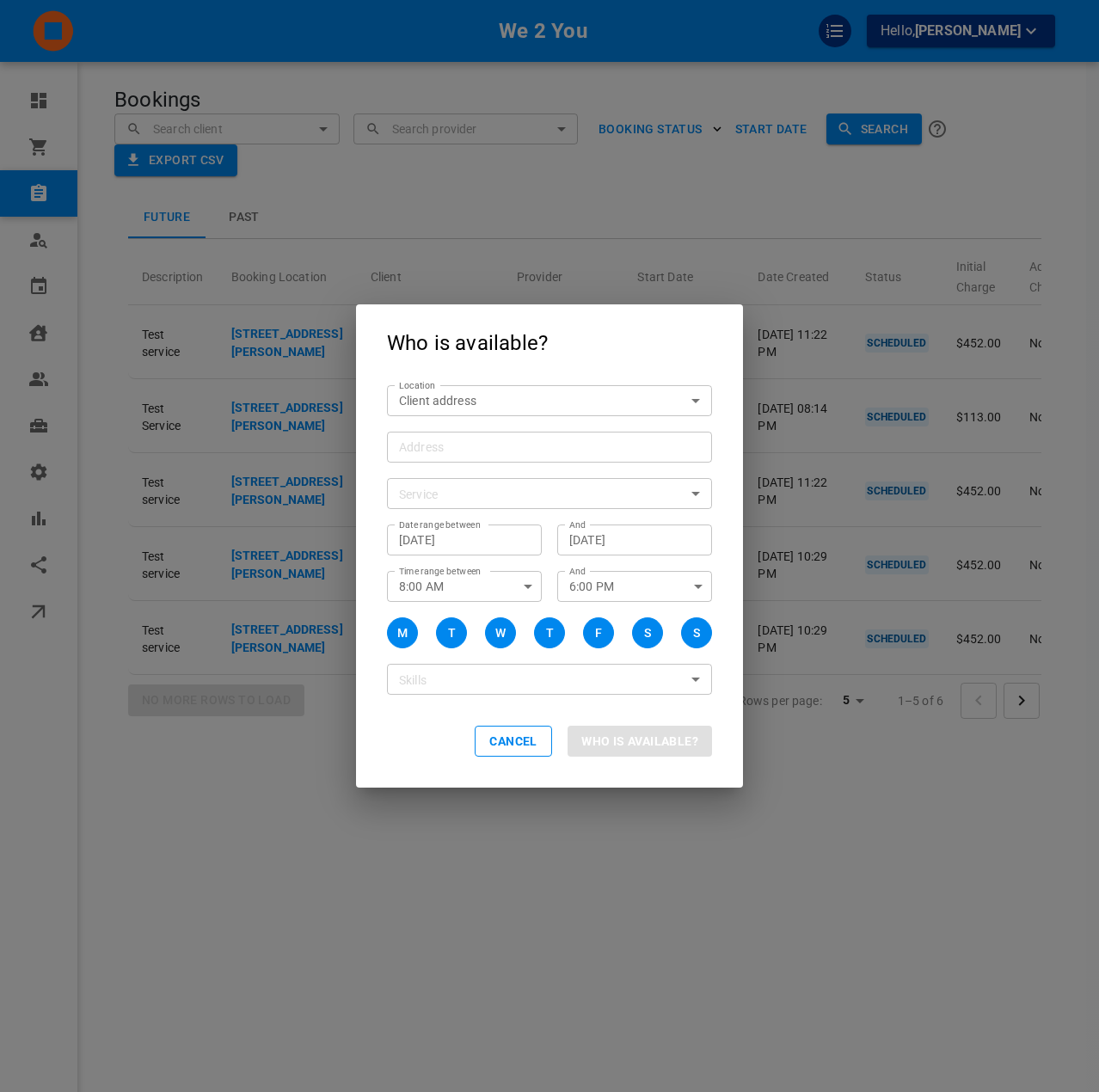
click at [244, 352] on div "Who is available? Location Client address customerLocation Location Address Add…" at bounding box center [550, 546] width 1099 height 1092
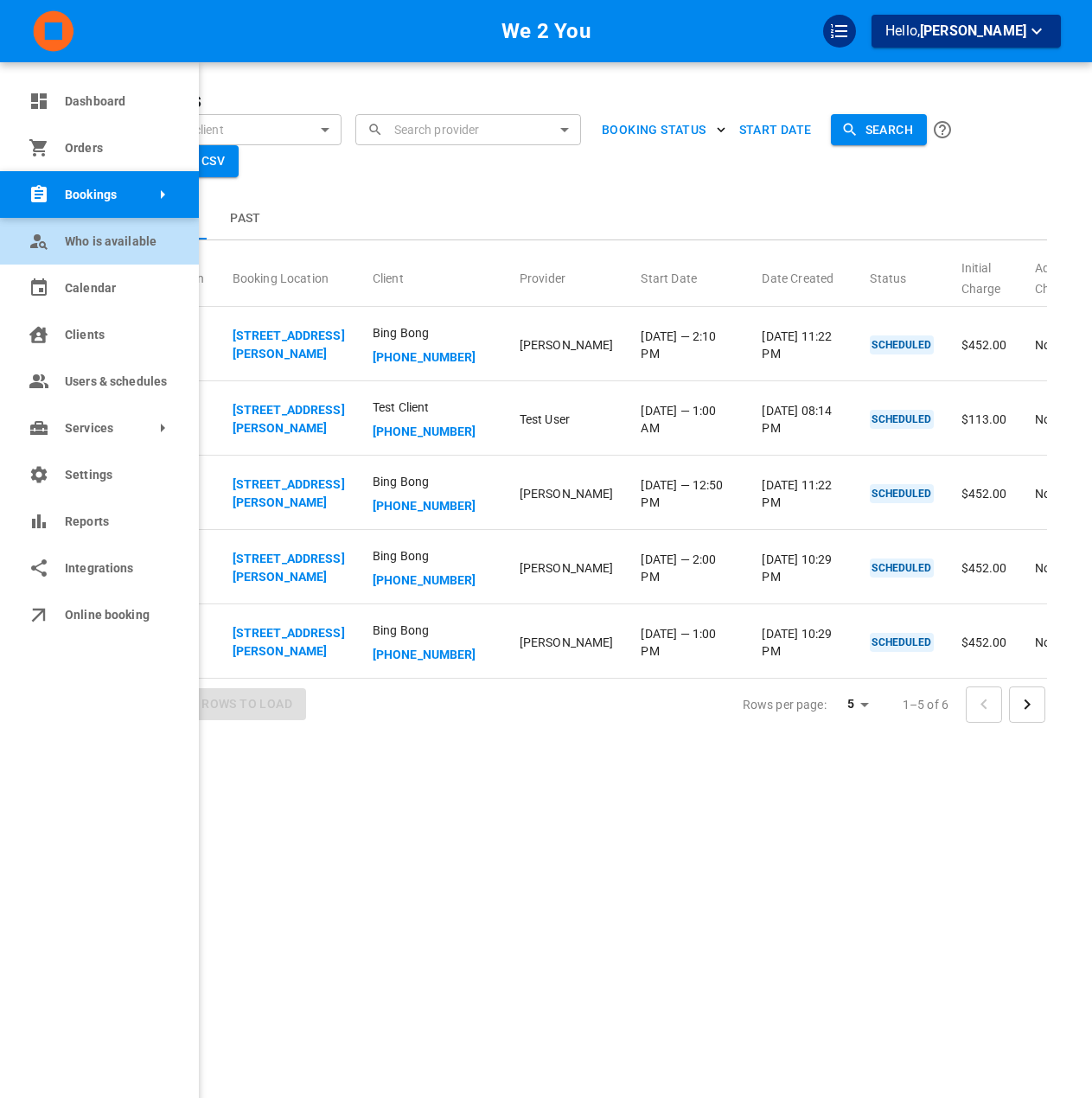
click at [52, 240] on link "Who is available" at bounding box center [100, 241] width 199 height 47
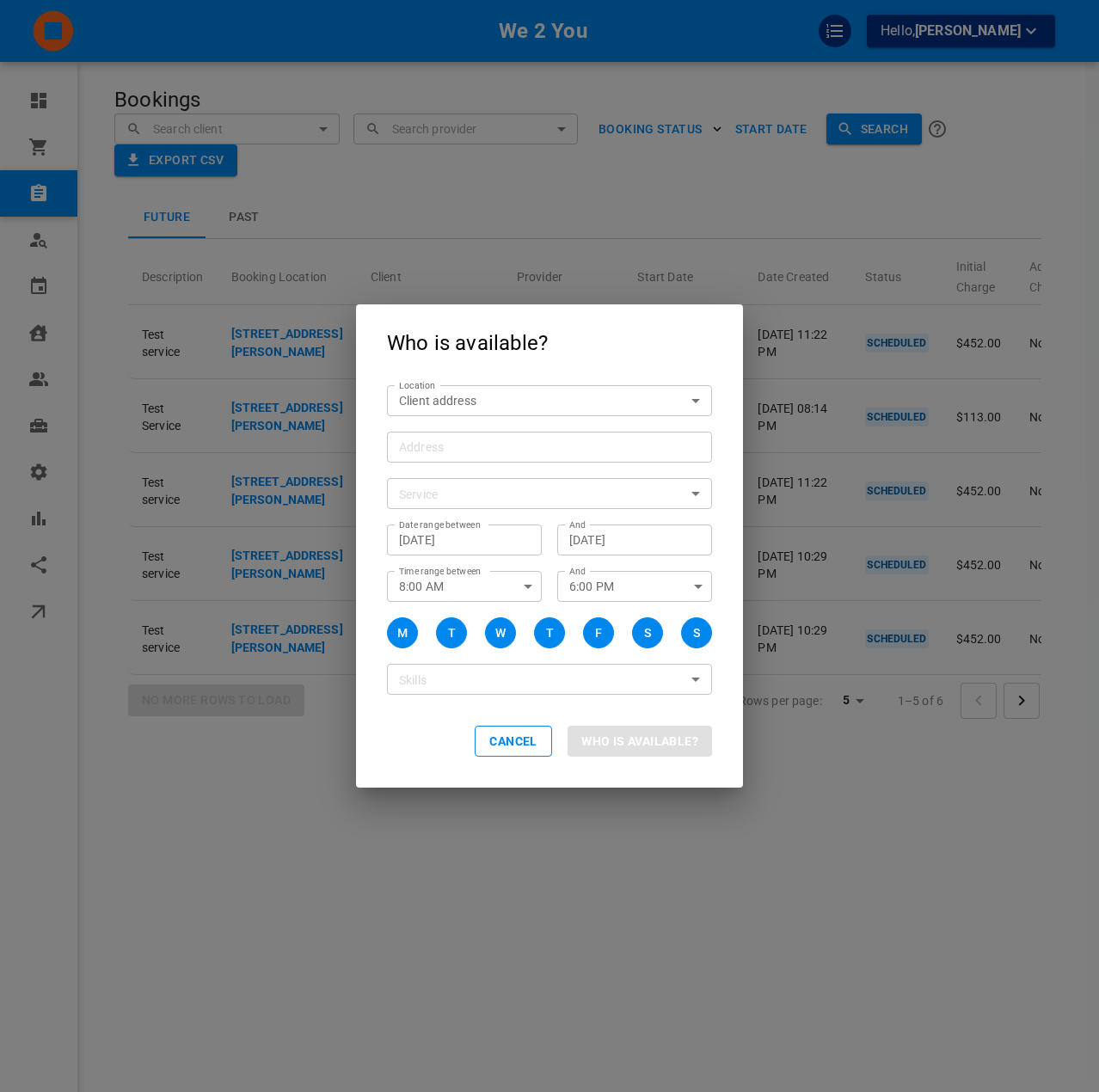
click at [156, 274] on div "Who is available? Location Client address customerLocation Location Address Add…" at bounding box center [550, 546] width 1099 height 1092
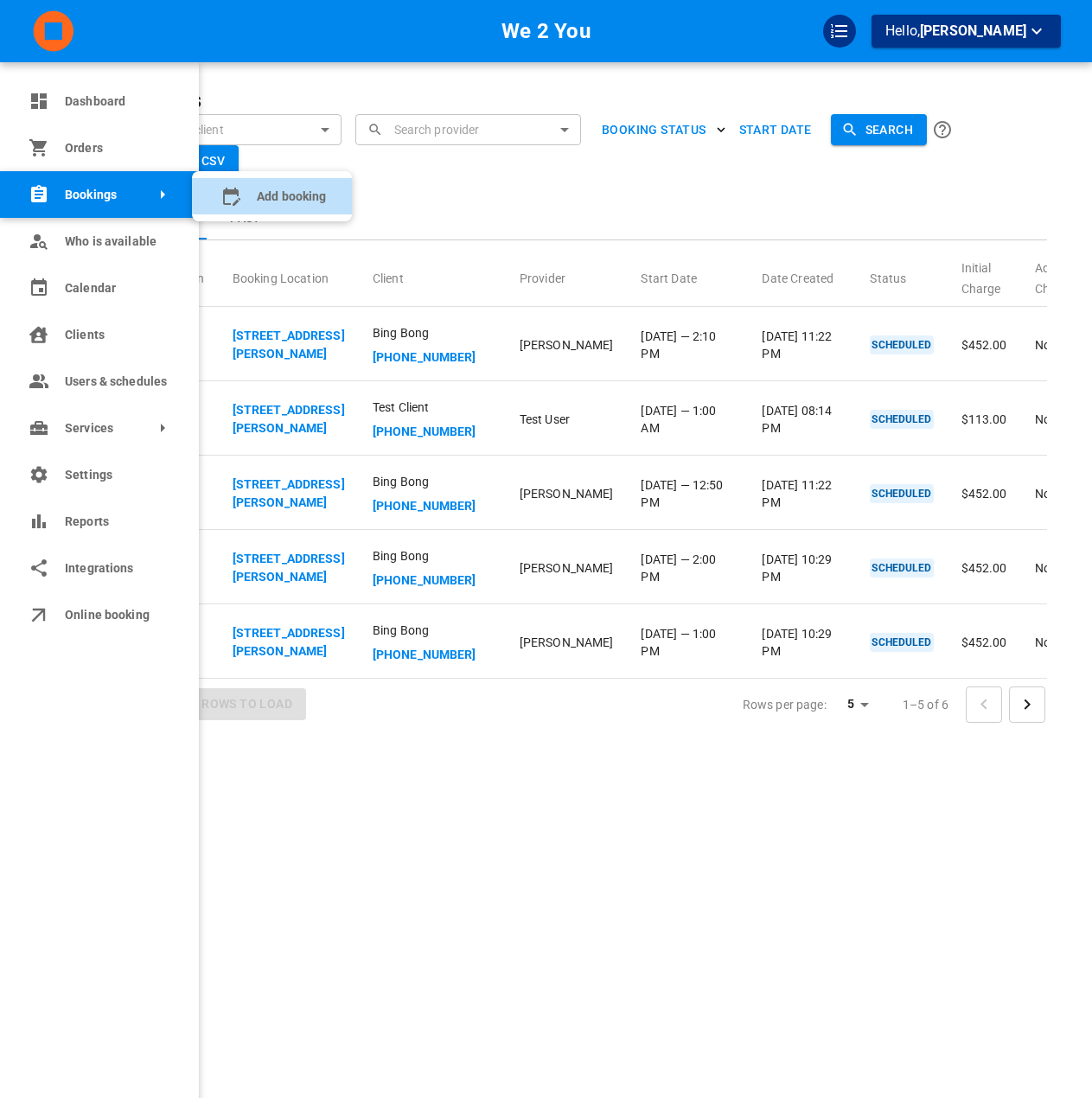
click at [227, 195] on icon at bounding box center [231, 196] width 21 height 21
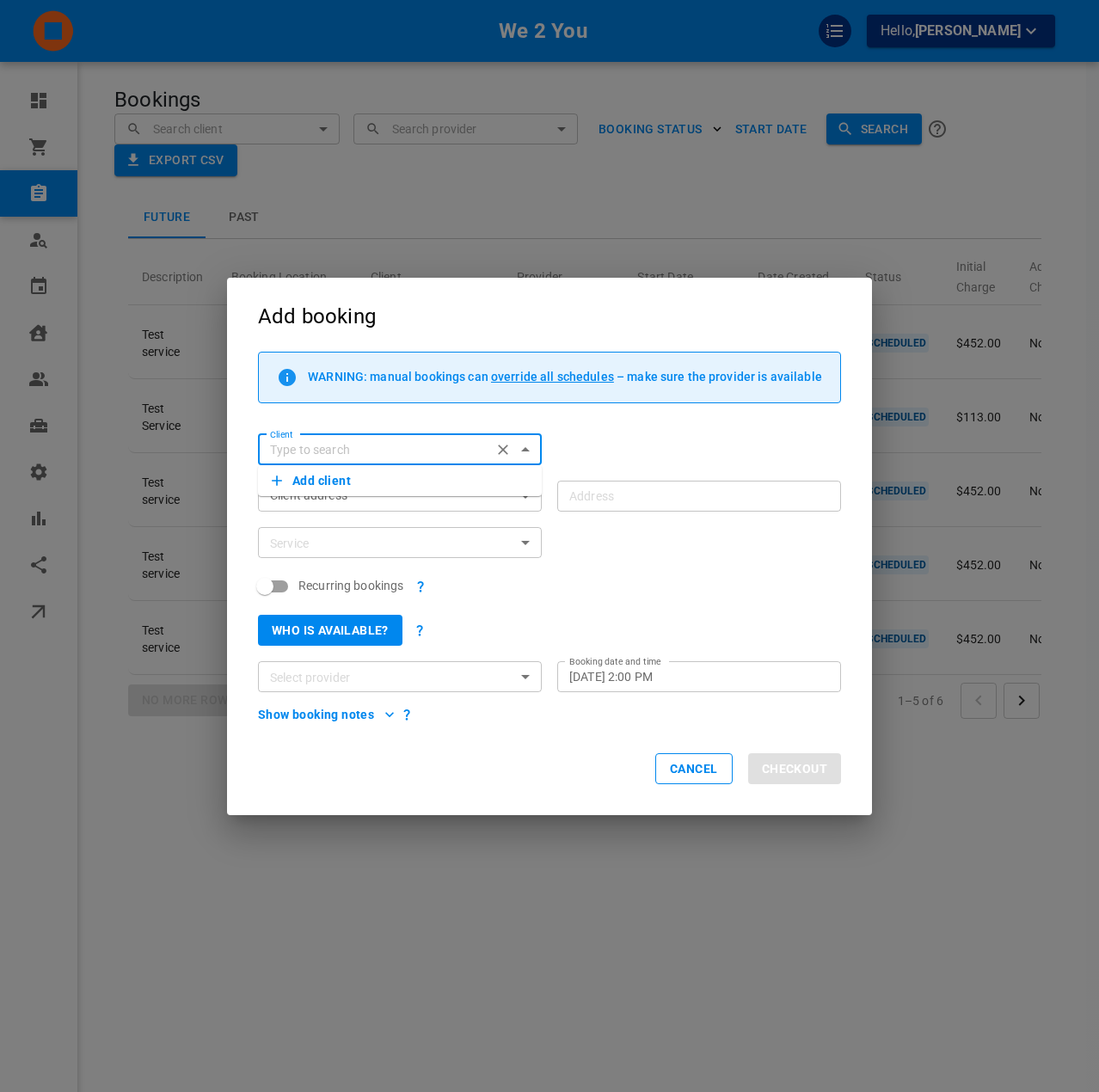
click at [700, 419] on div "Client Client" at bounding box center [541, 443] width 598 height 47
